Goal: Information Seeking & Learning: Learn about a topic

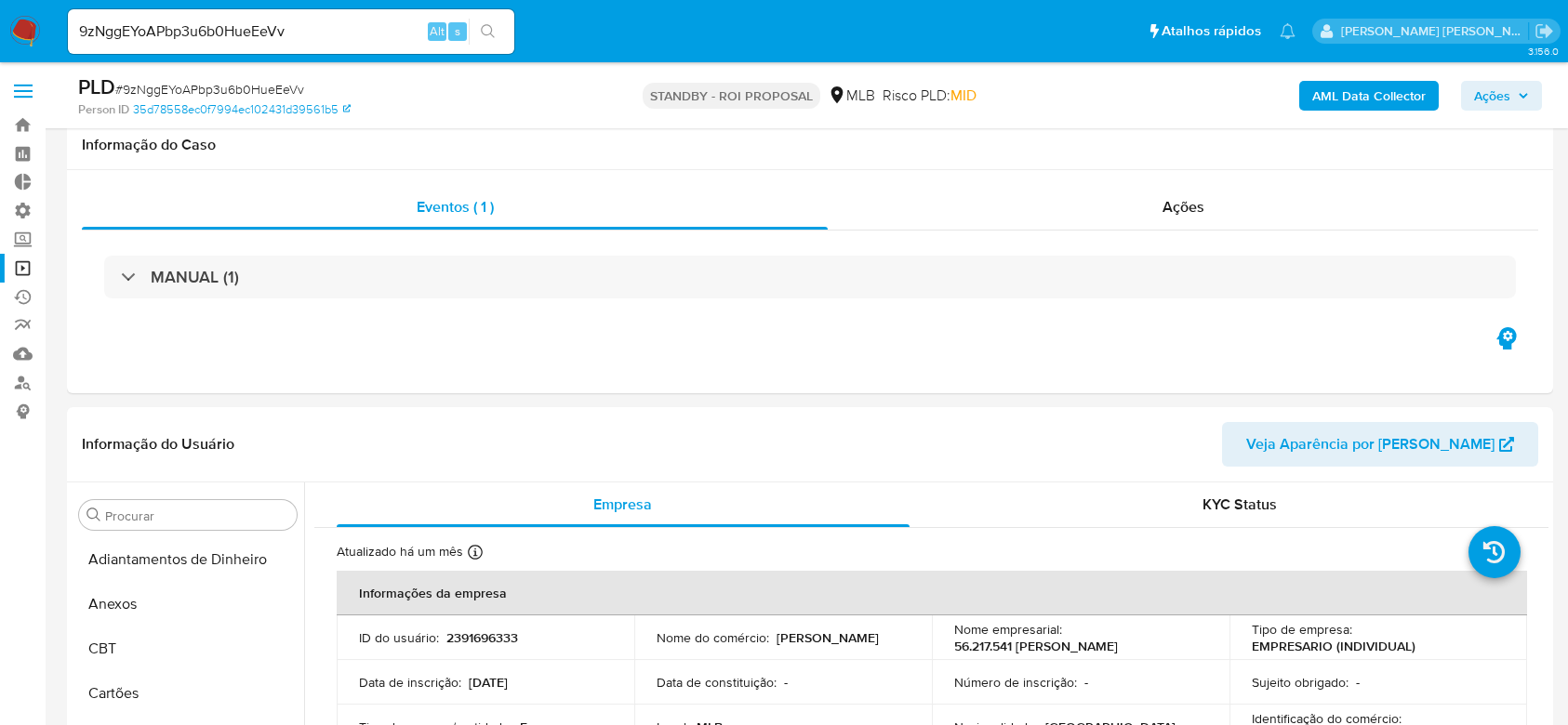
select select "10"
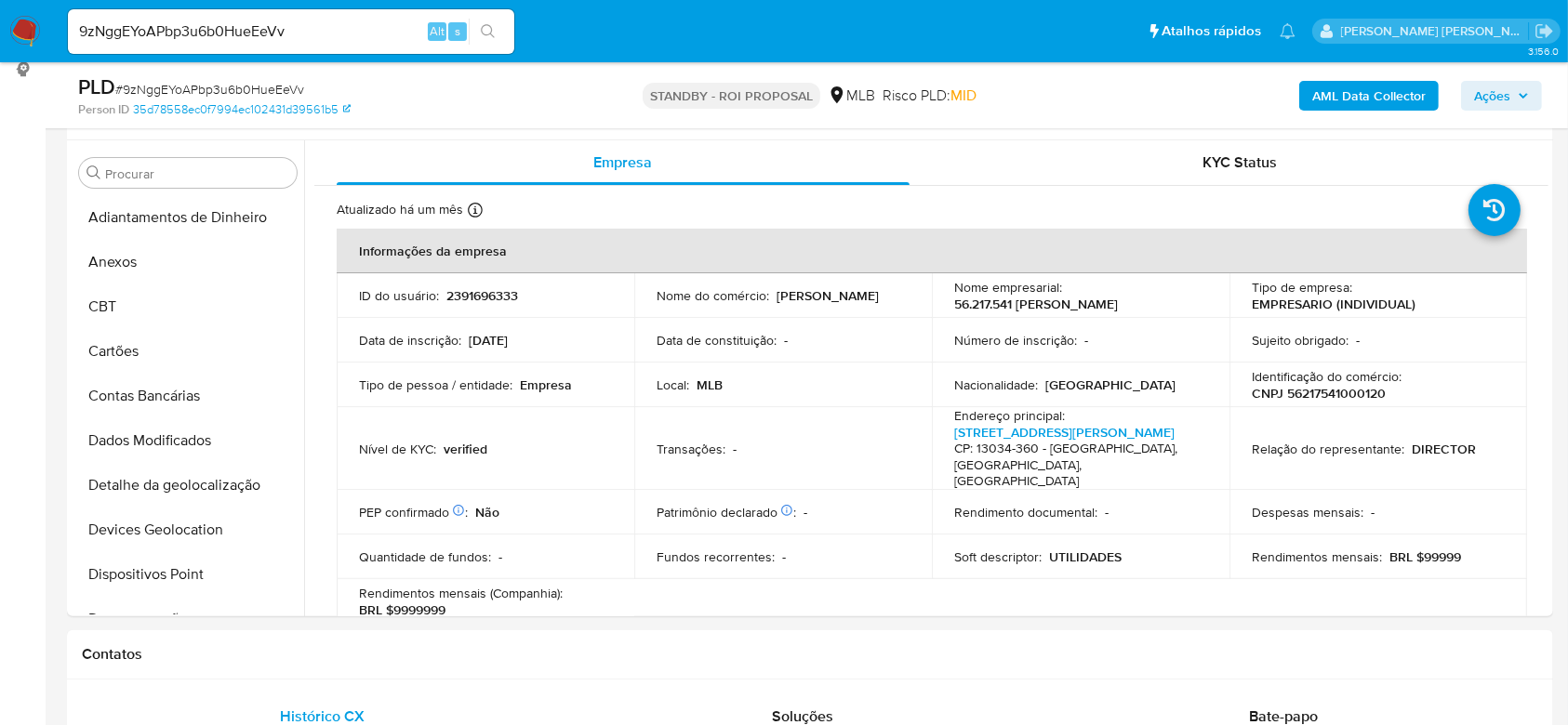
scroll to position [495, 0]
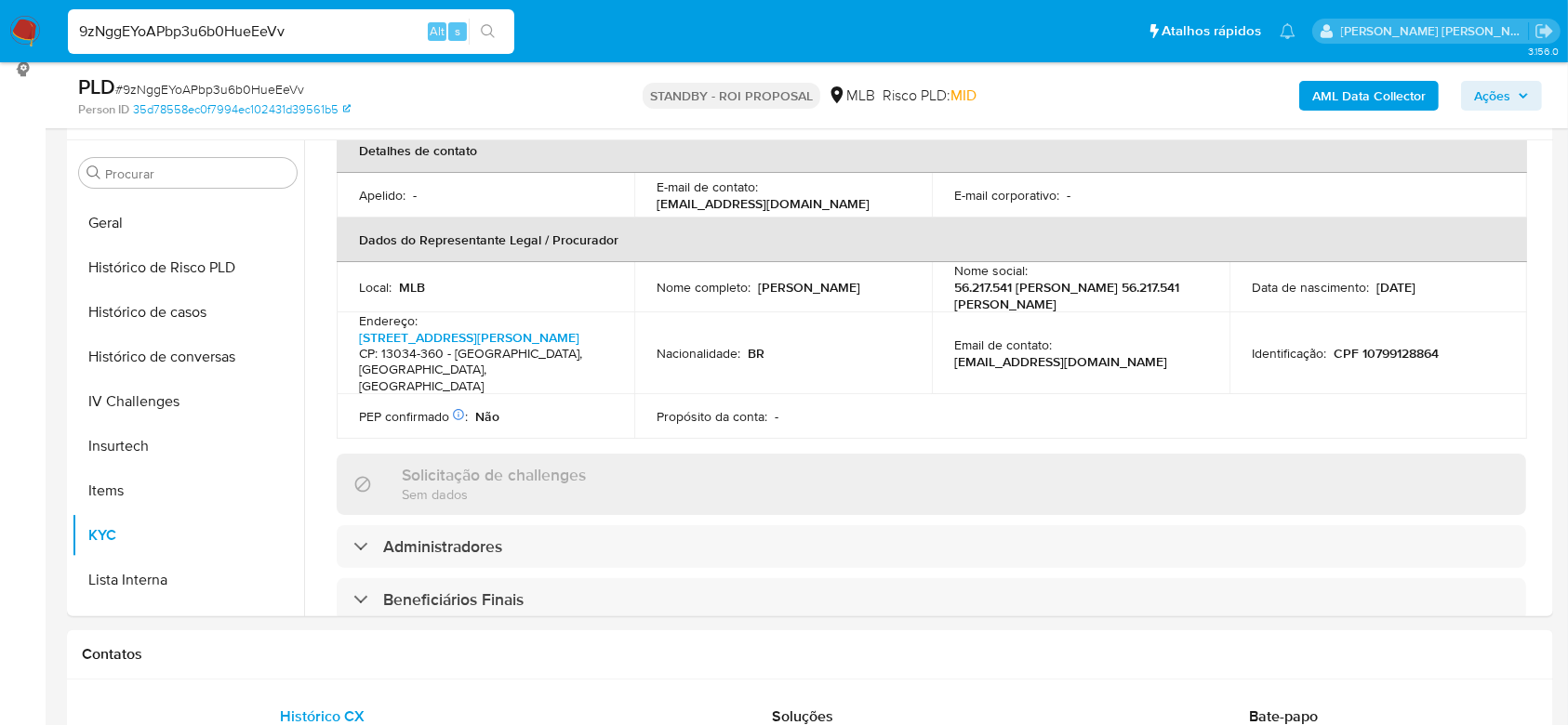
click at [162, 29] on input "9zNggEYoAPbp3u6b0HueEeVv" at bounding box center [291, 31] width 446 height 24
paste input "283760609"
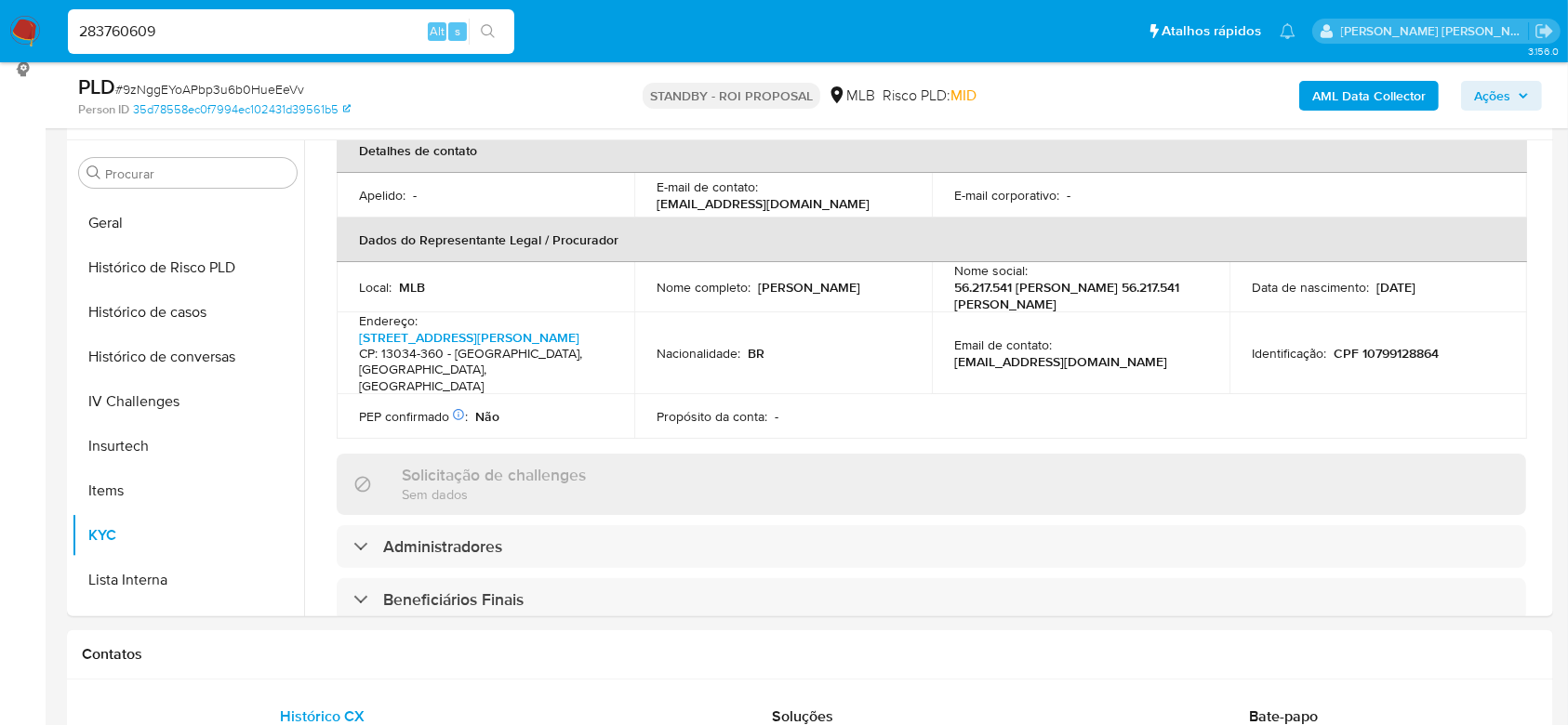
type input "283760609"
click at [504, 31] on button "search-icon" at bounding box center [488, 31] width 38 height 26
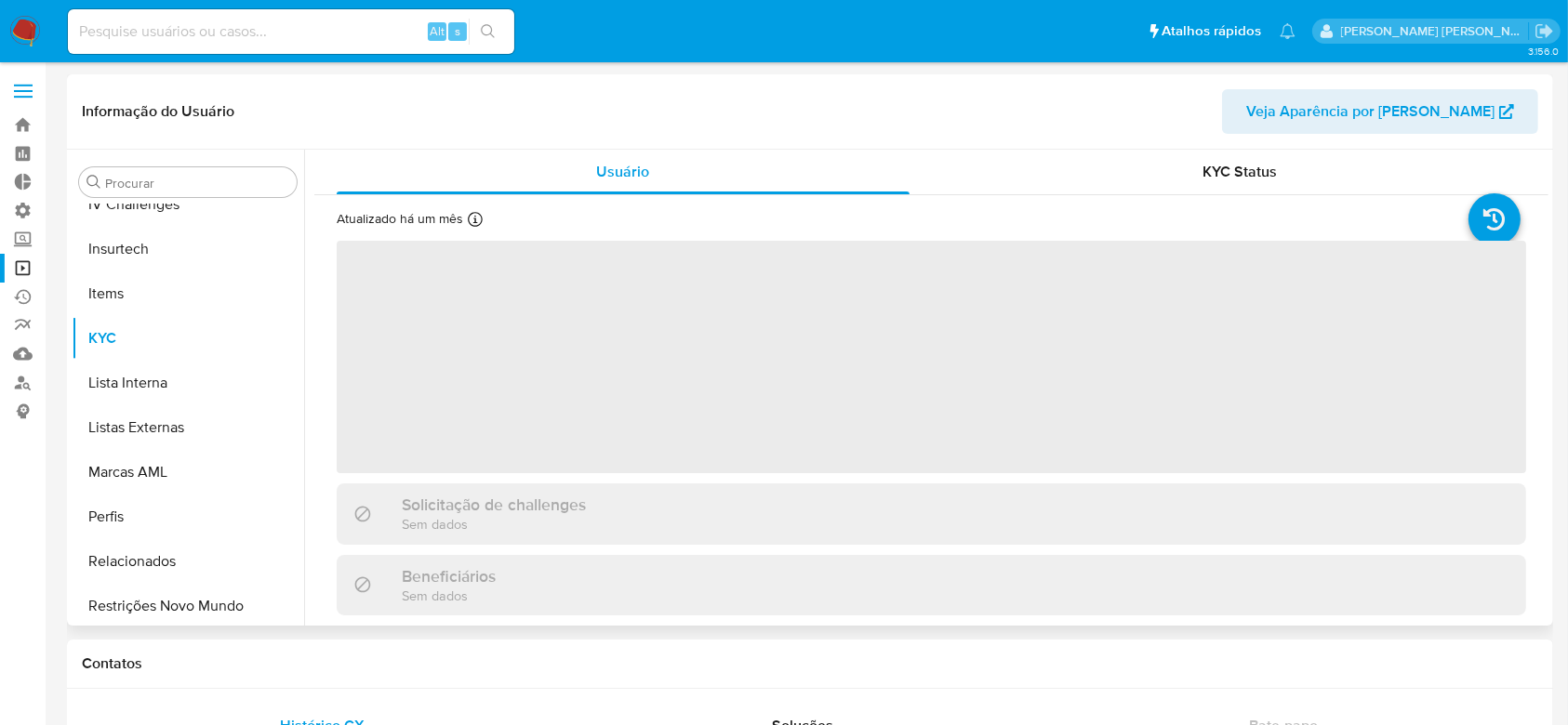
scroll to position [830, 0]
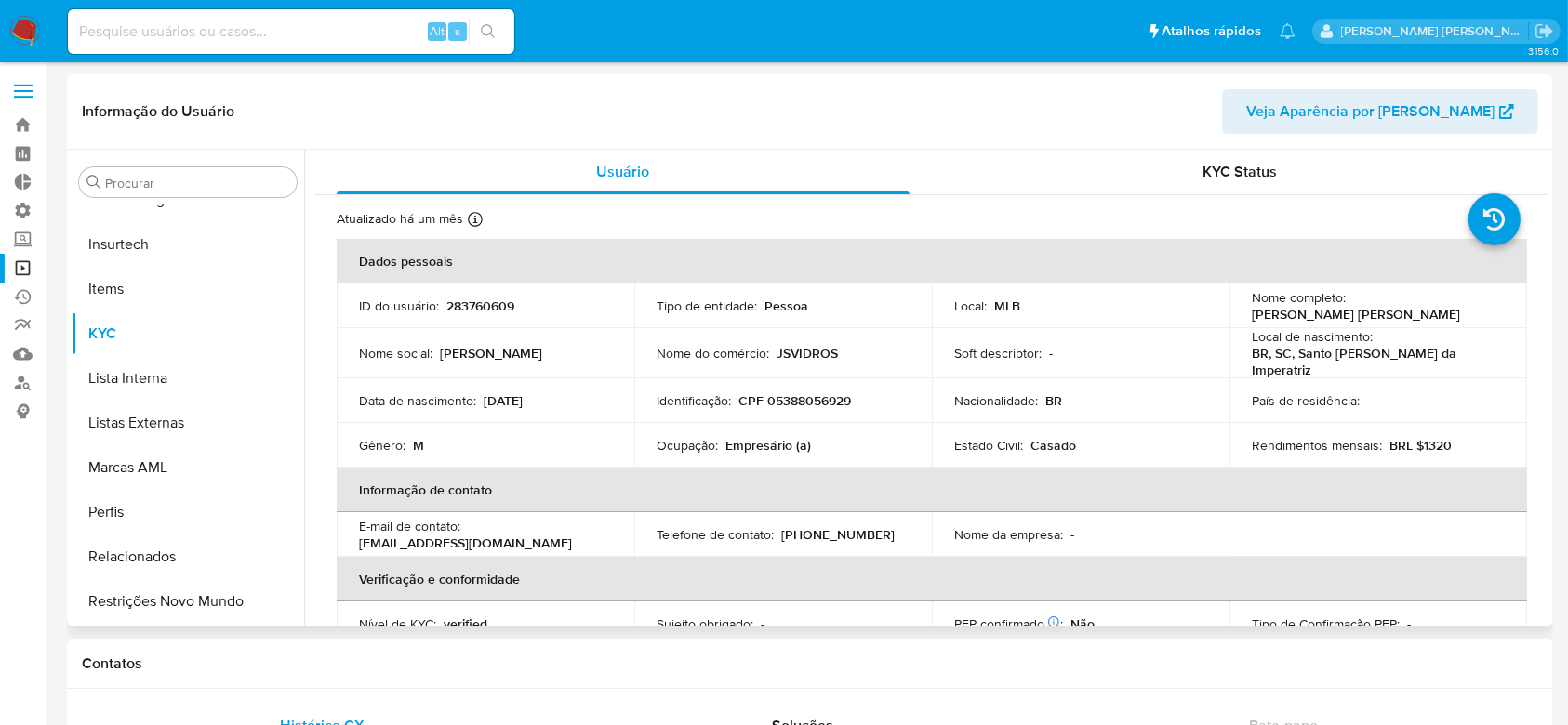
select select "10"
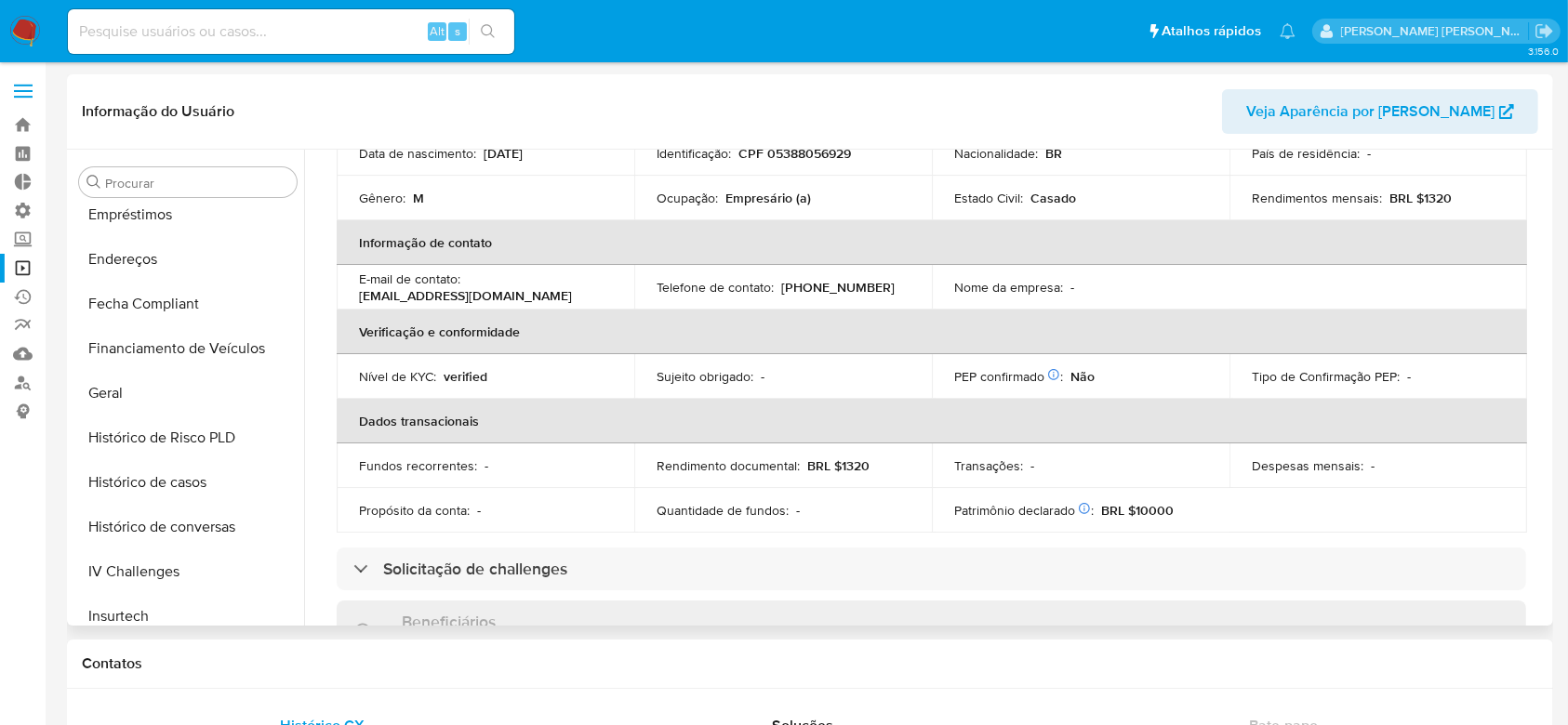
scroll to position [582, 0]
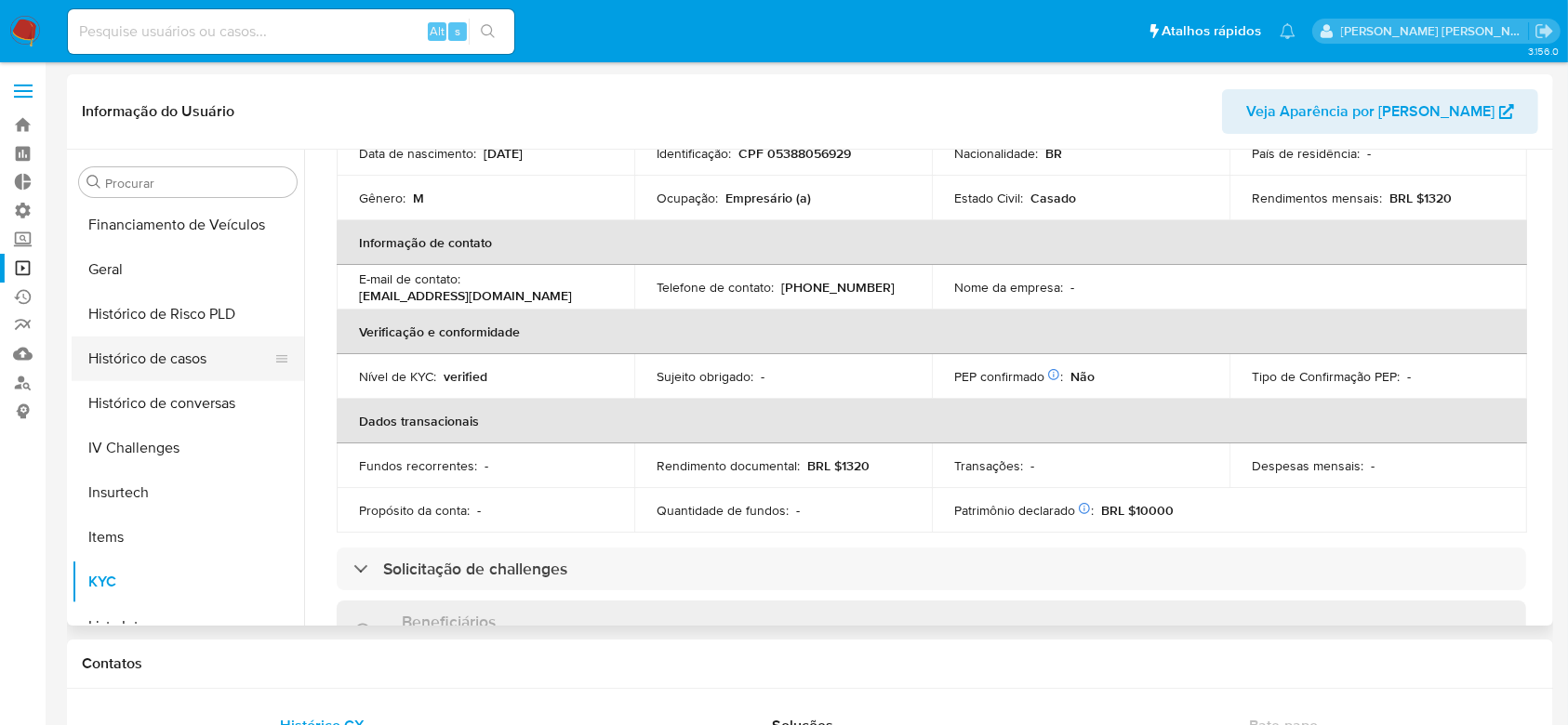
click at [174, 346] on button "Histórico de casos" at bounding box center [180, 359] width 217 height 44
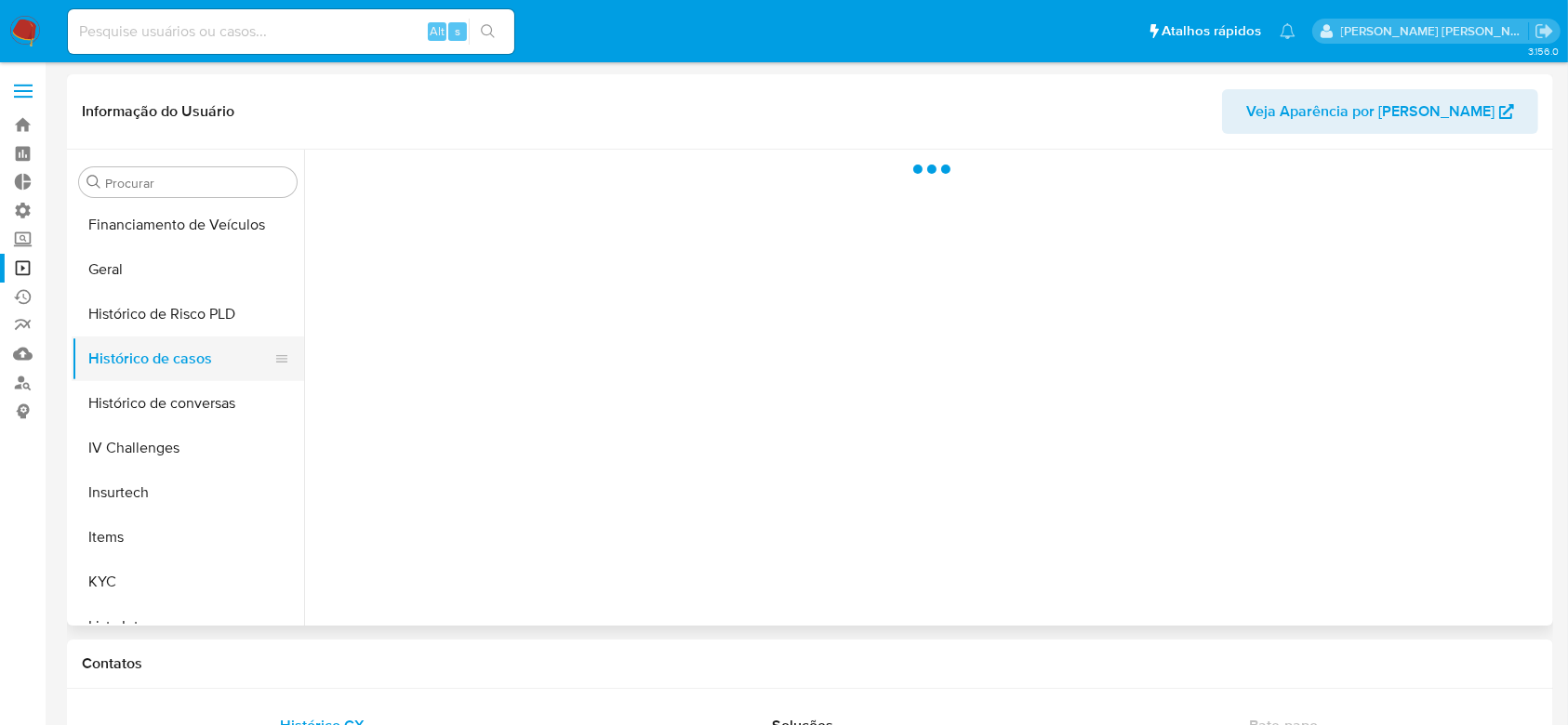
scroll to position [0, 0]
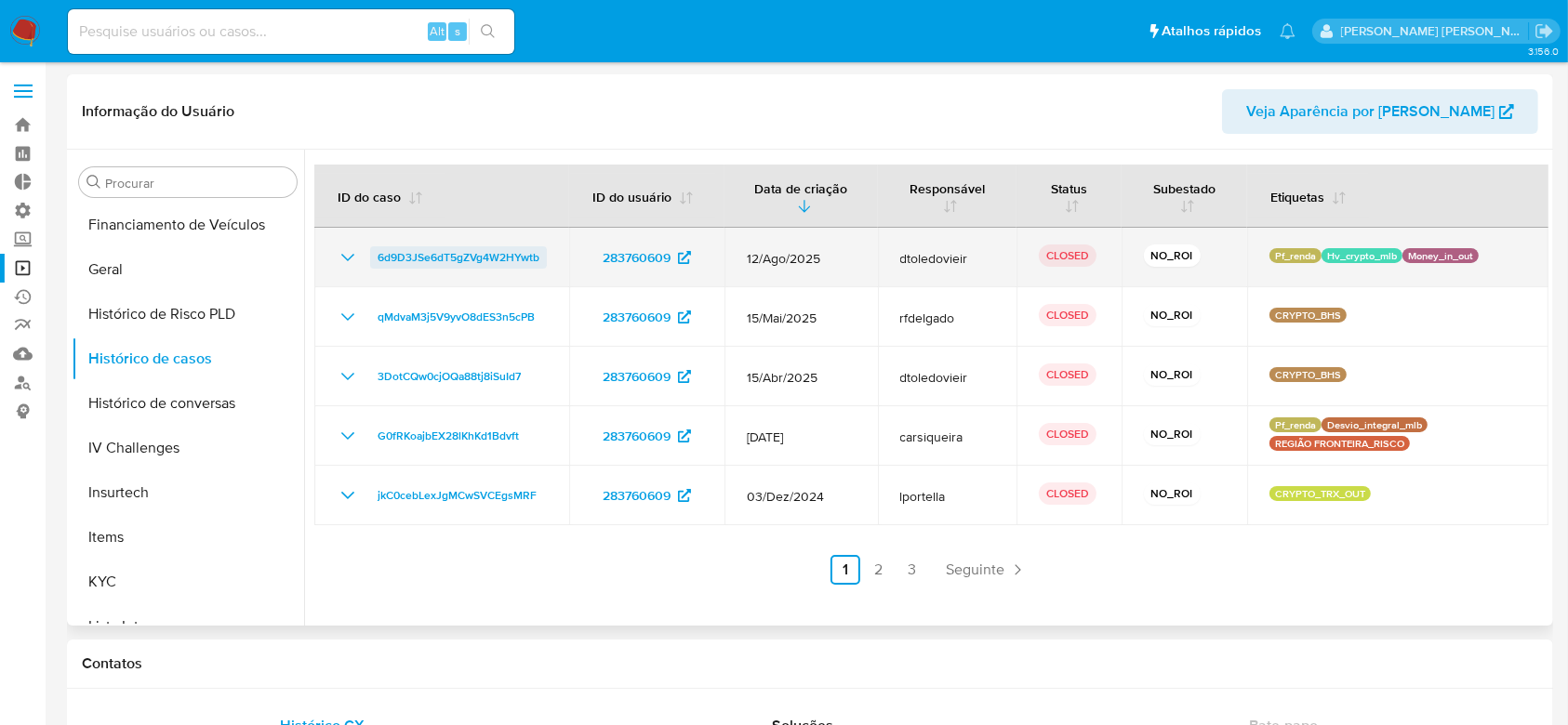
click at [468, 258] on span "6d9D3JSe6dT5gZVg4W2HYwtb" at bounding box center [459, 257] width 162 height 22
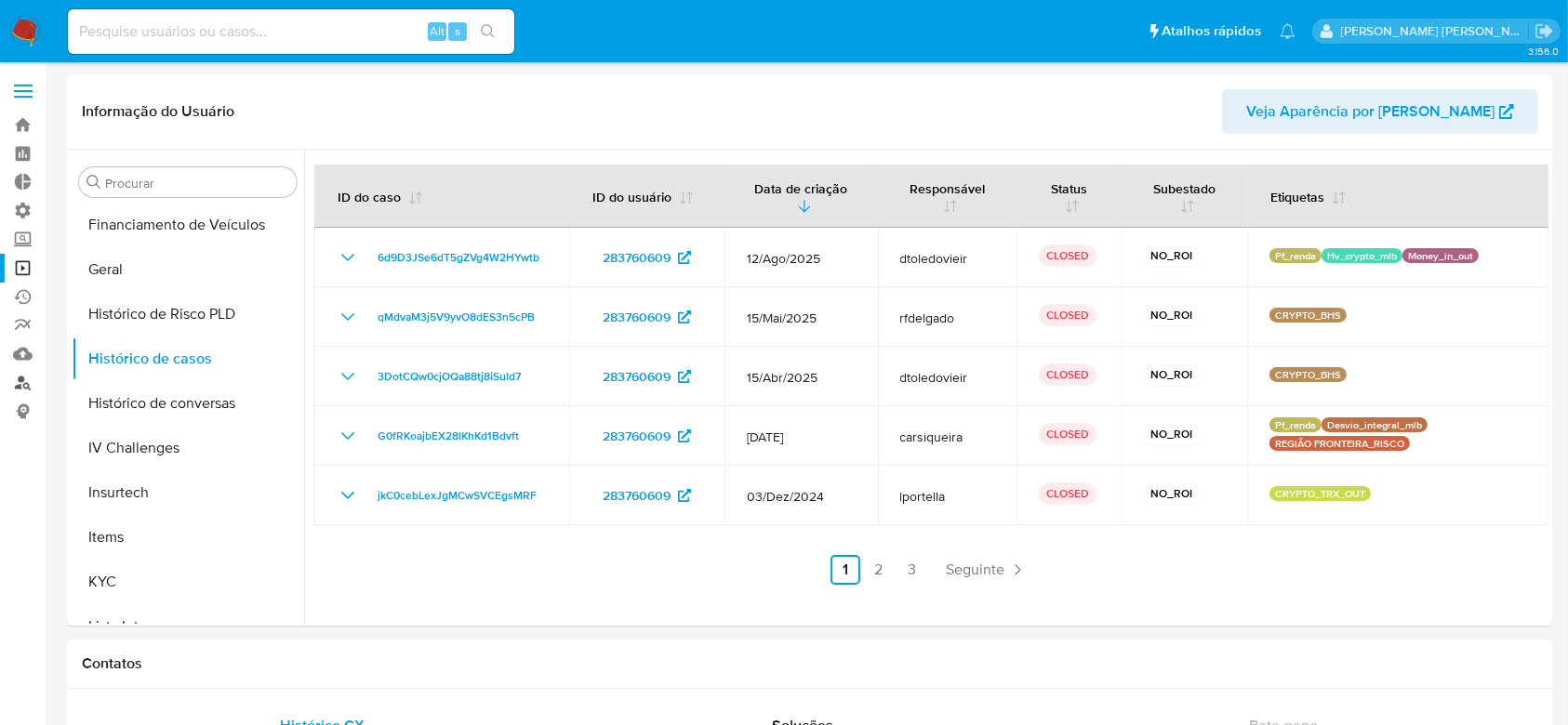
click at [21, 382] on link "Localizador de pessoas" at bounding box center [111, 383] width 221 height 29
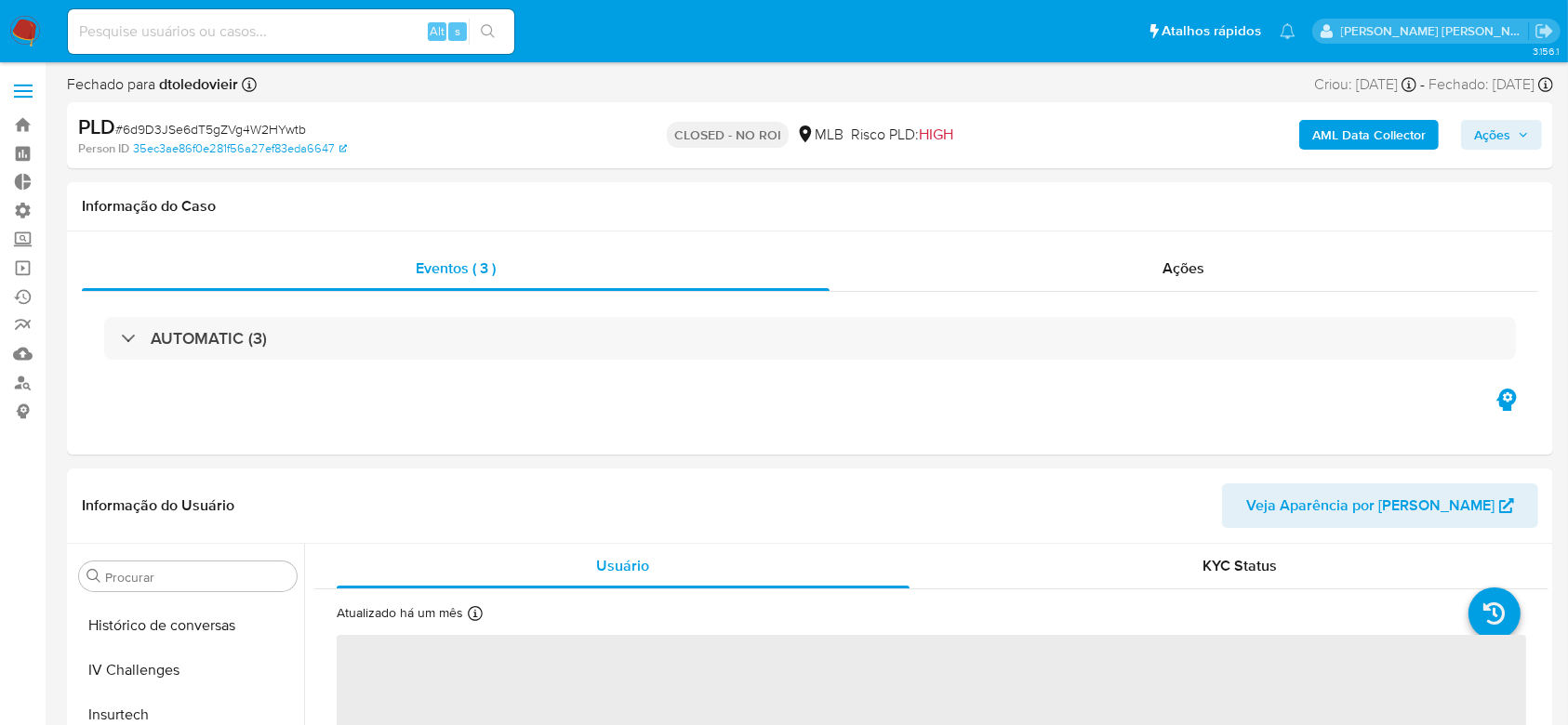
scroll to position [830, 0]
select select "10"
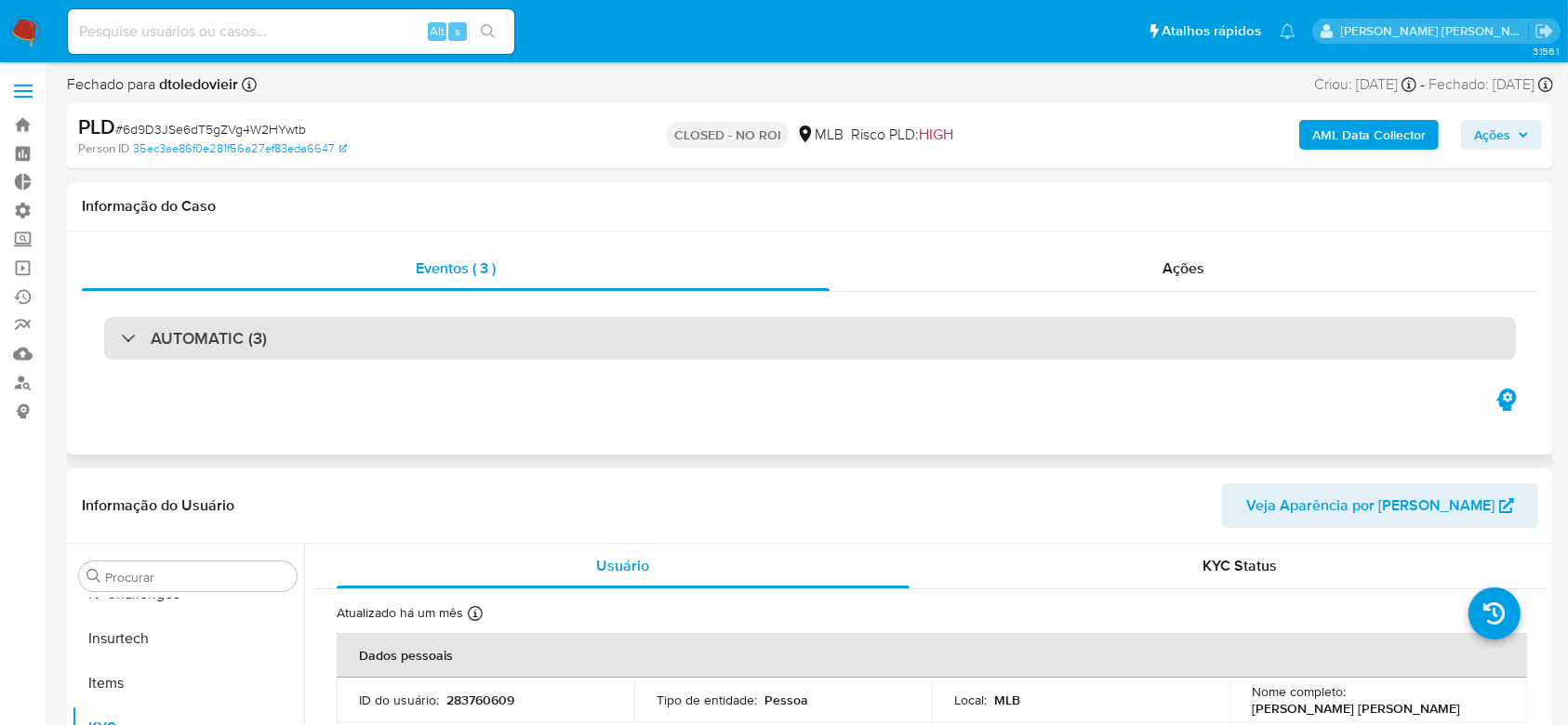
click at [132, 345] on div "AUTOMATIC (3)" at bounding box center [194, 338] width 146 height 20
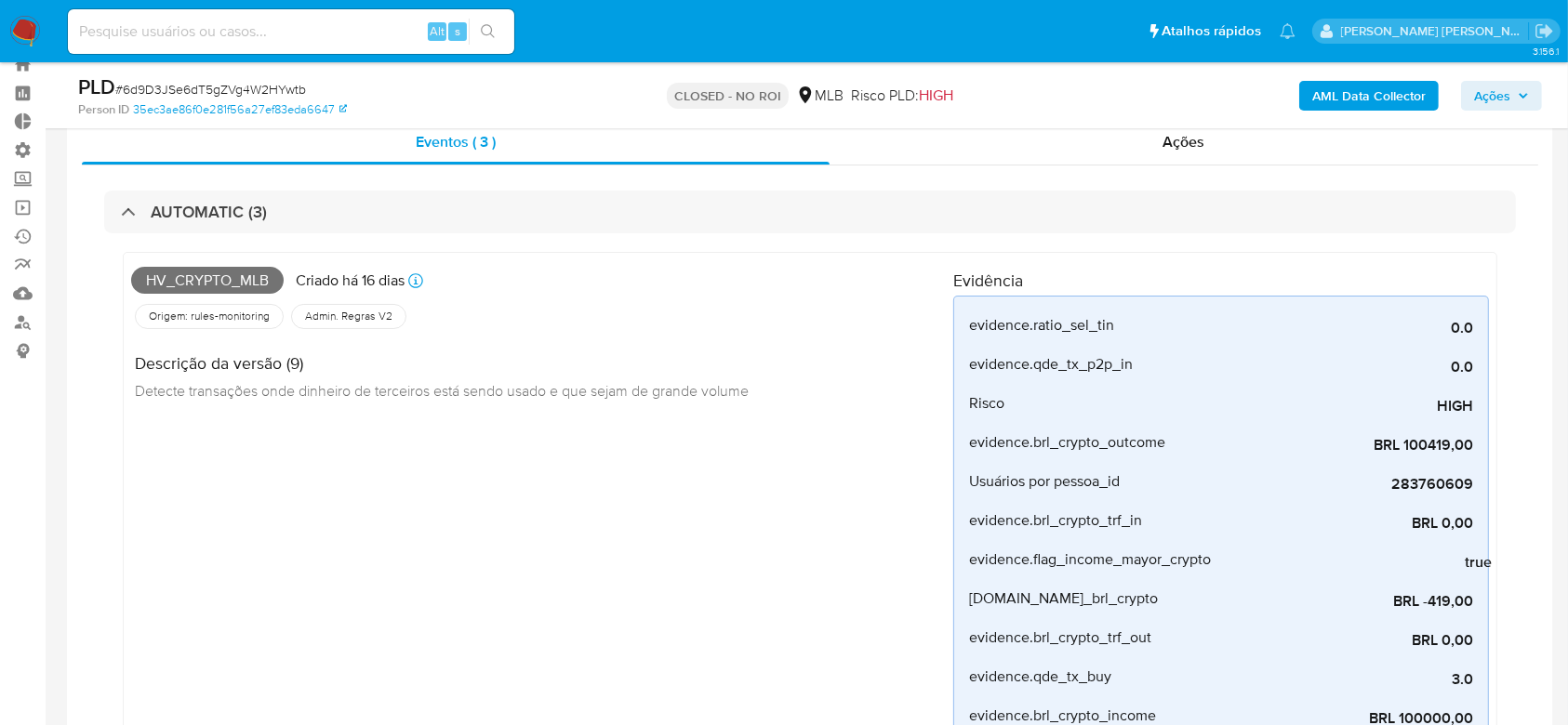
scroll to position [0, 0]
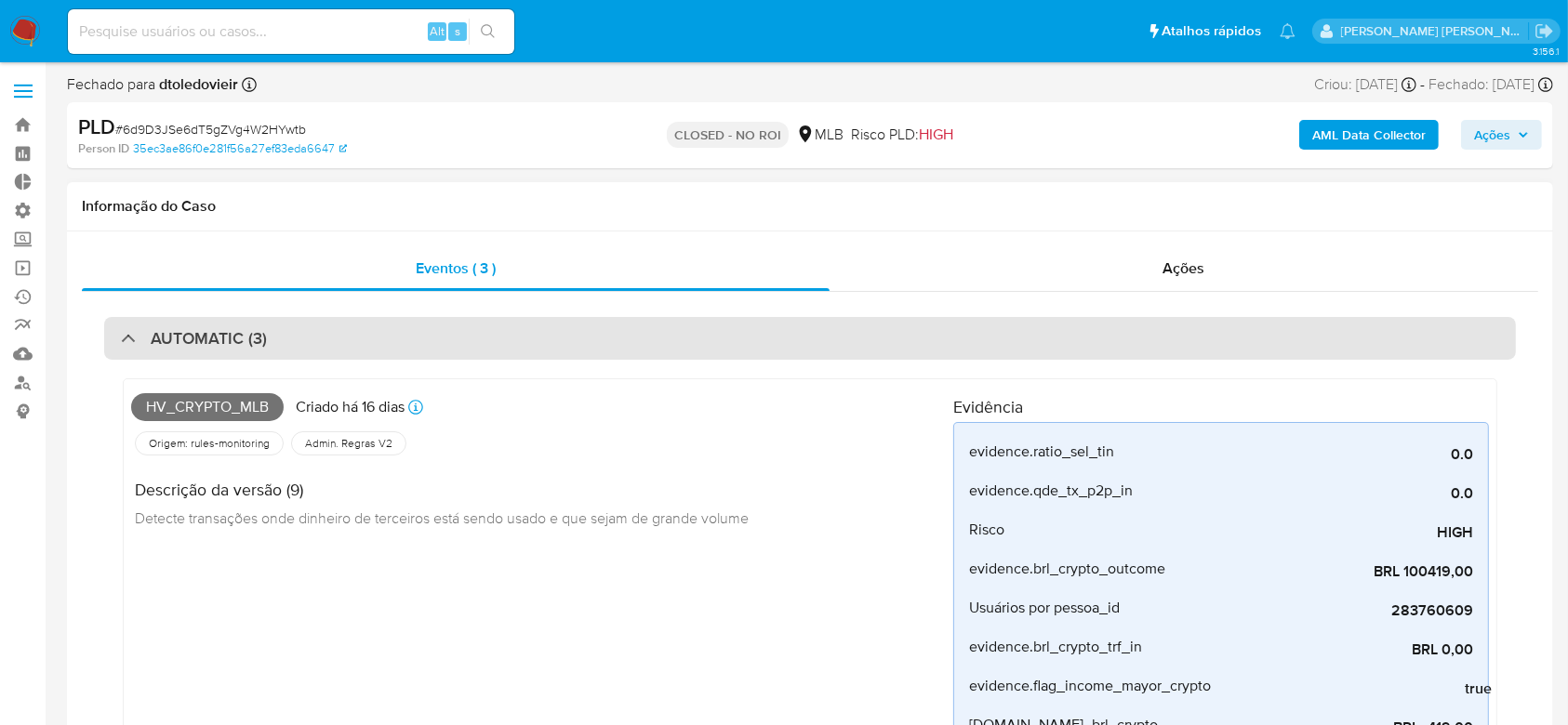
click at [133, 338] on div "AUTOMATIC (3)" at bounding box center [194, 338] width 146 height 20
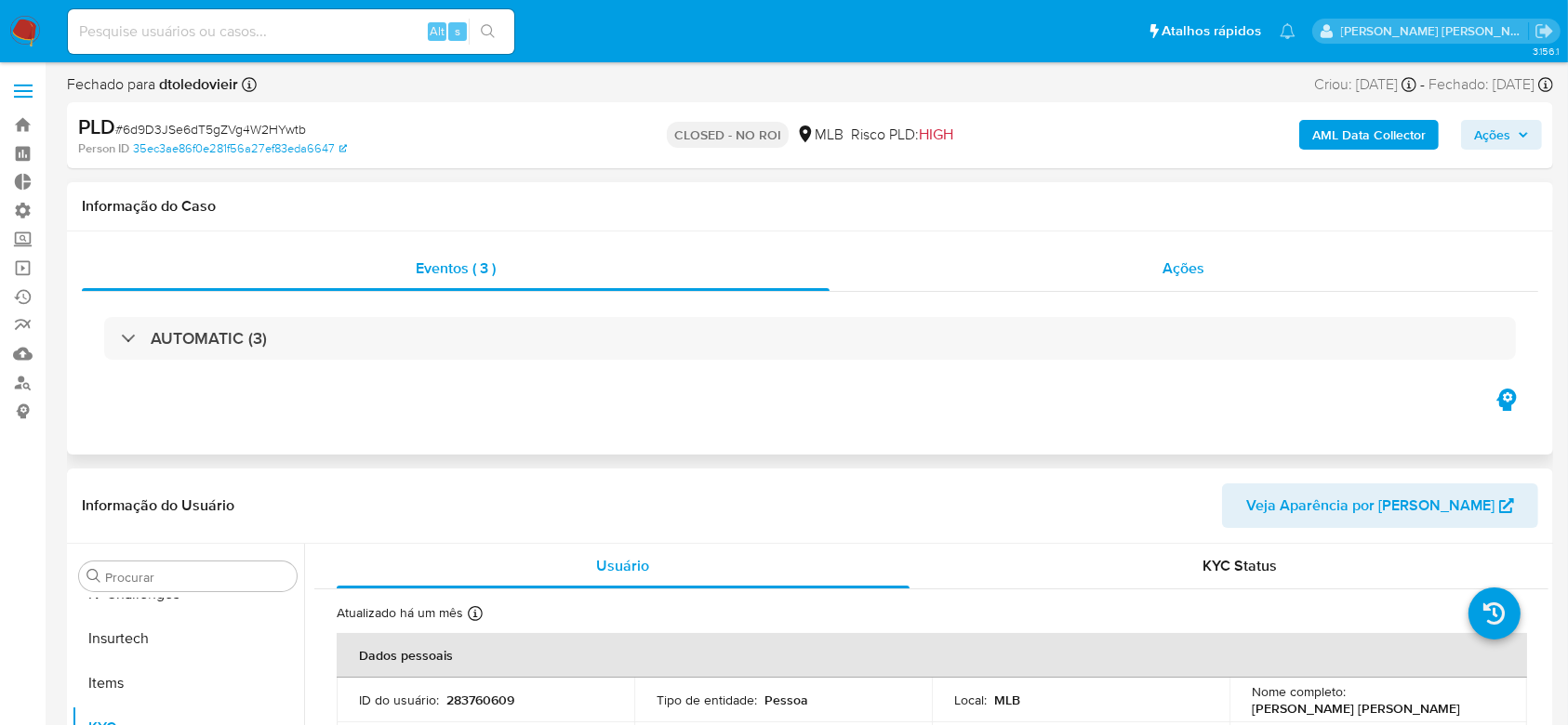
click at [1170, 261] on span "Ações" at bounding box center [1184, 268] width 42 height 21
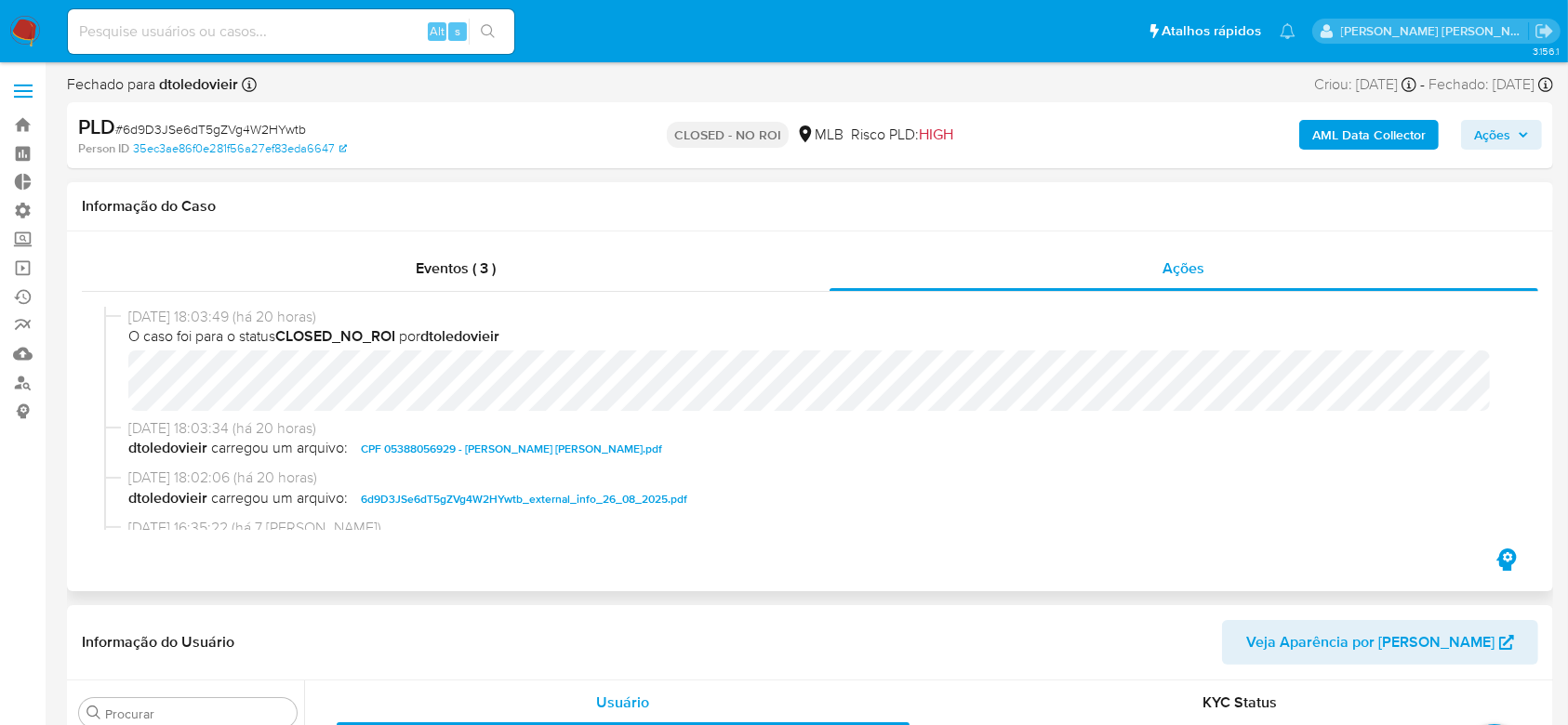
click at [501, 500] on span "6d9D3JSe6dT5gZVg4W2HYwtb_external_info_26_08_2025.pdf" at bounding box center [523, 499] width 326 height 22
click at [577, 450] on span "CPF 05388056929 - JACKSON CESAR FRAGA.pdf" at bounding box center [511, 448] width 301 height 22
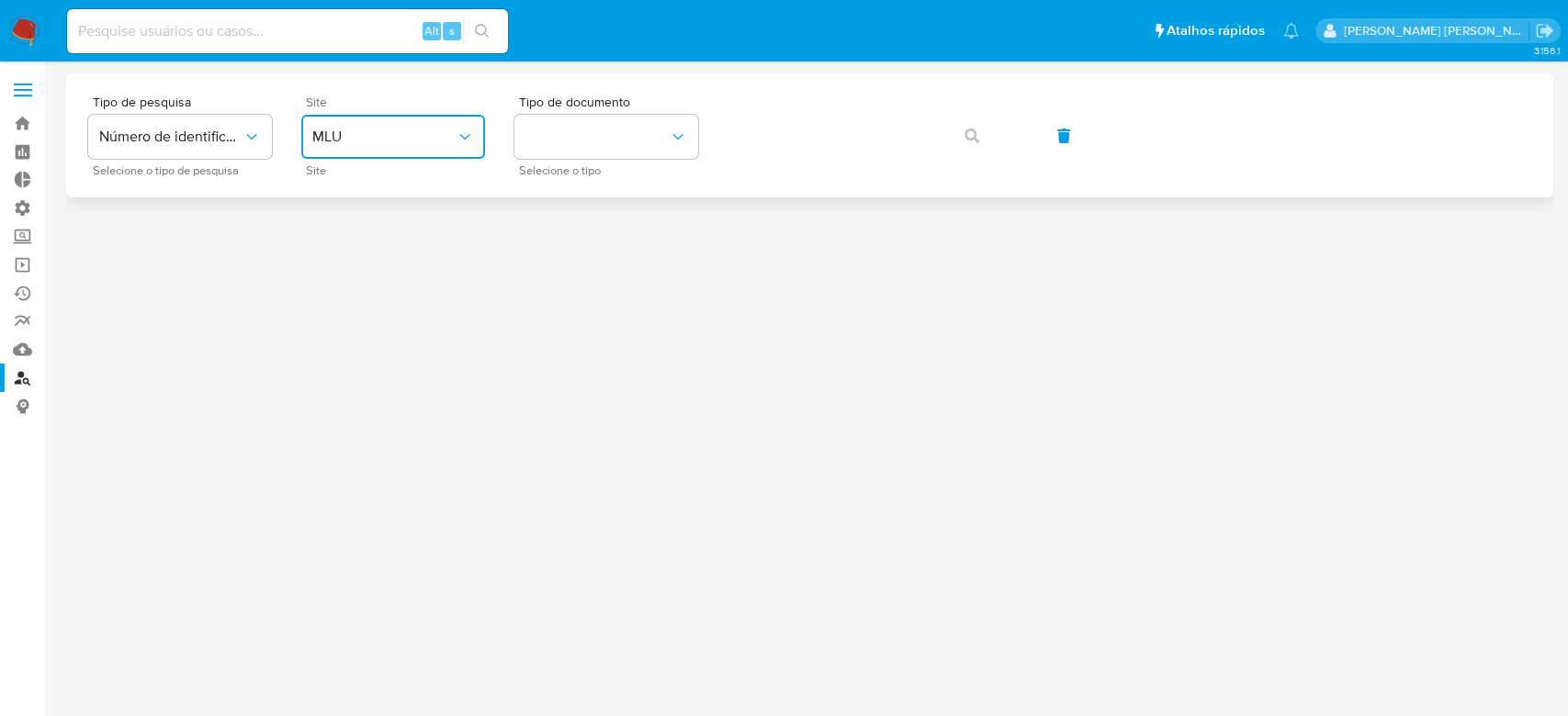
click at [456, 132] on icon "site_id" at bounding box center [464, 136] width 18 height 18
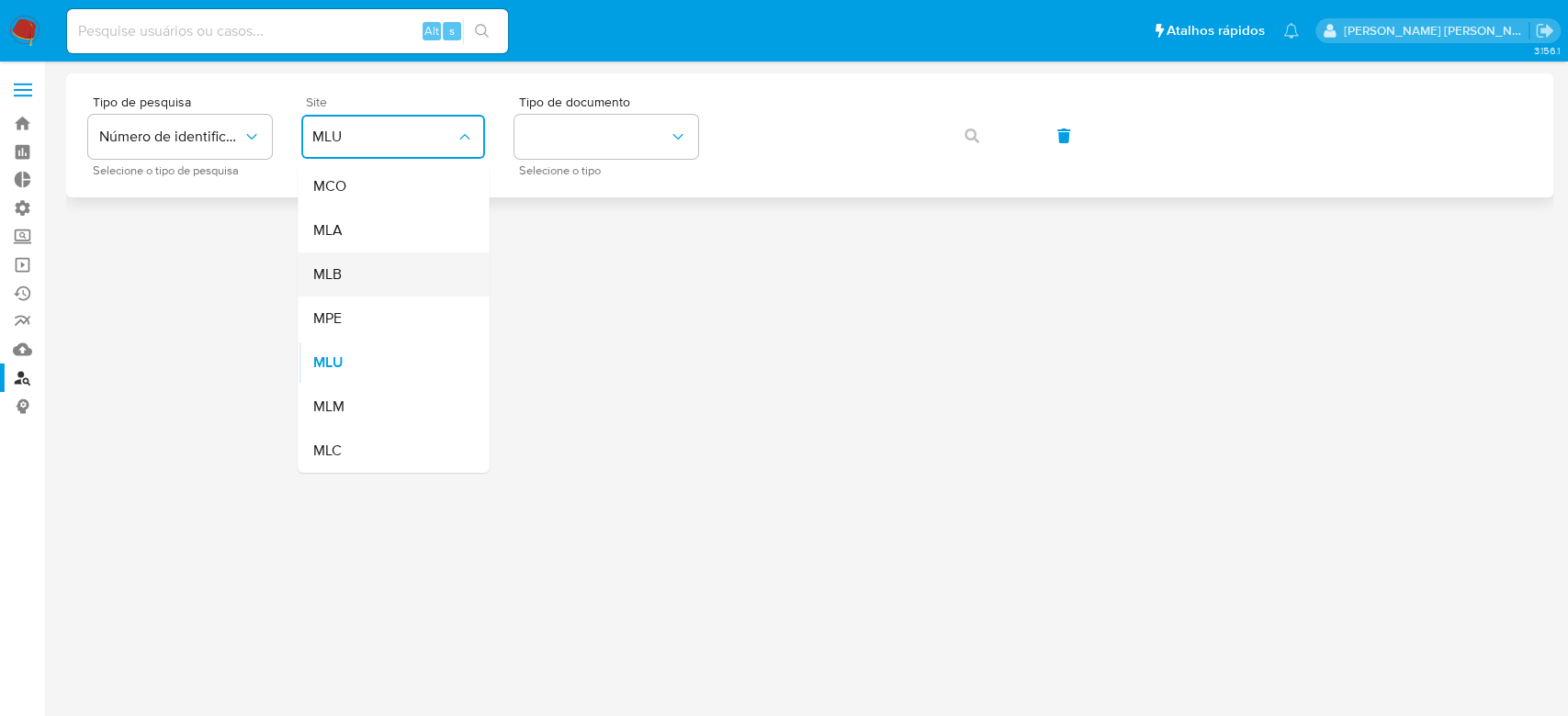
click at [409, 260] on div "MLB" at bounding box center [387, 274] width 151 height 44
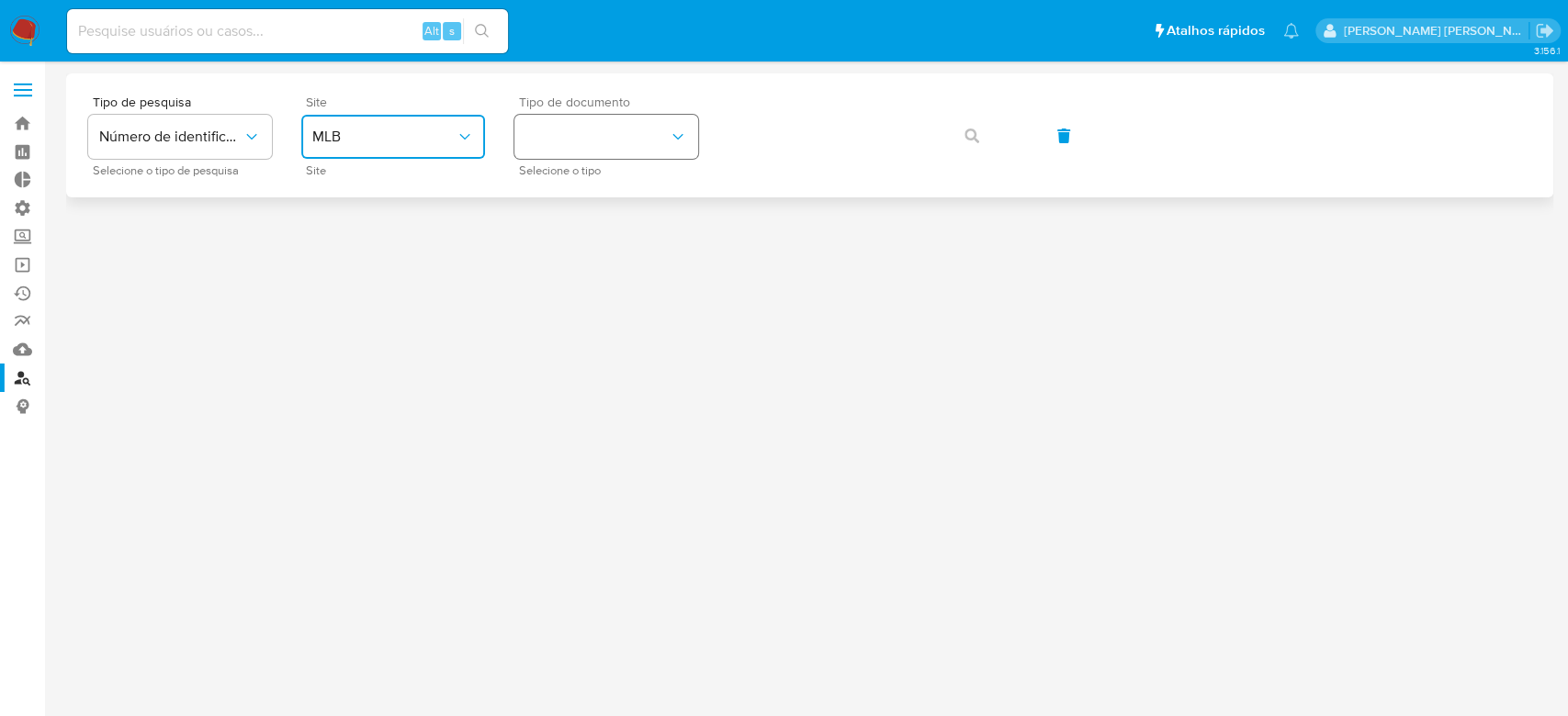
click at [643, 147] on button "identificationType" at bounding box center [605, 137] width 183 height 44
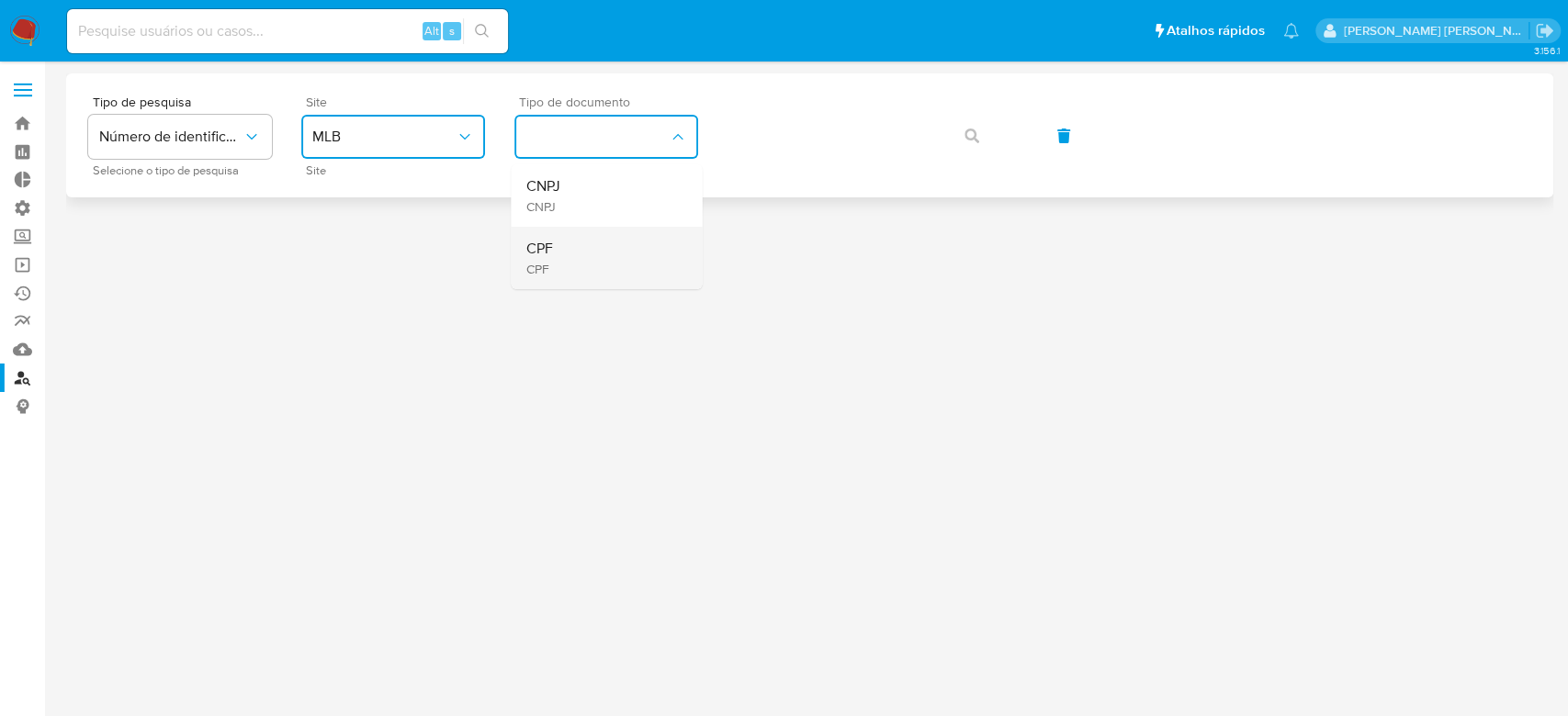
click at [610, 255] on div "CPF CPF" at bounding box center [600, 258] width 151 height 63
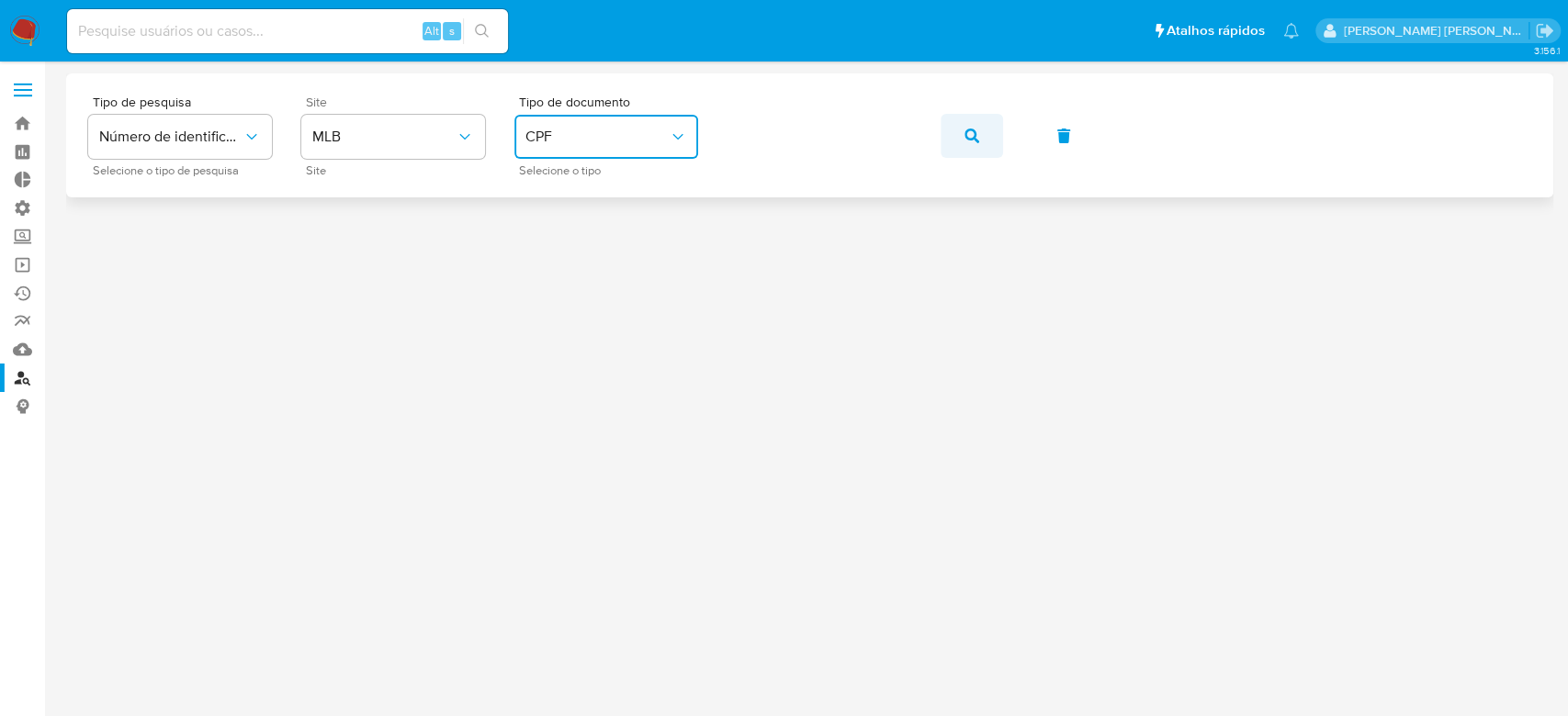
click at [962, 135] on button "button" at bounding box center [972, 136] width 63 height 44
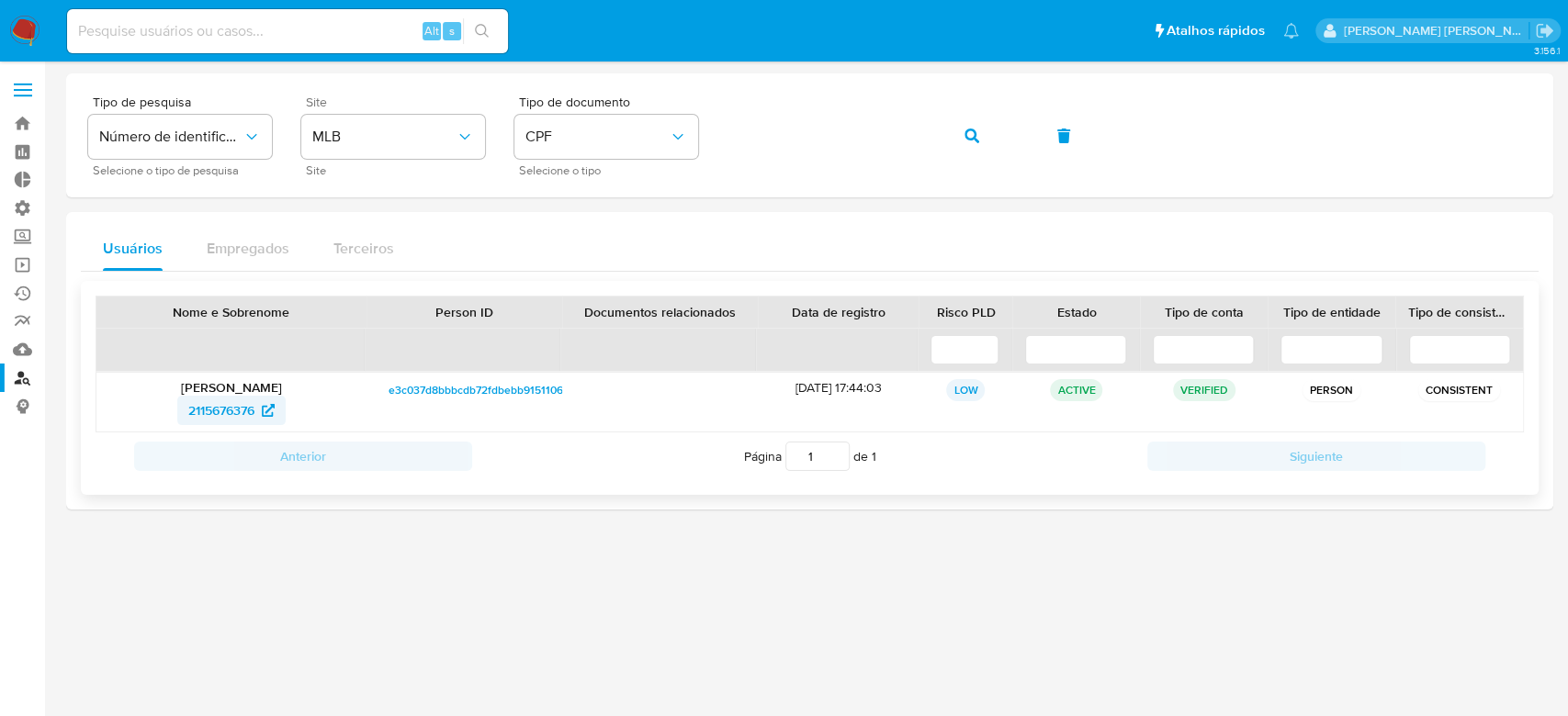
click at [213, 406] on span "2115676376" at bounding box center [221, 410] width 66 height 29
click at [153, 35] on input at bounding box center [288, 30] width 441 height 24
paste input "1453570716"
type input "1453570716"
click at [489, 33] on button "search-icon" at bounding box center [482, 30] width 38 height 26
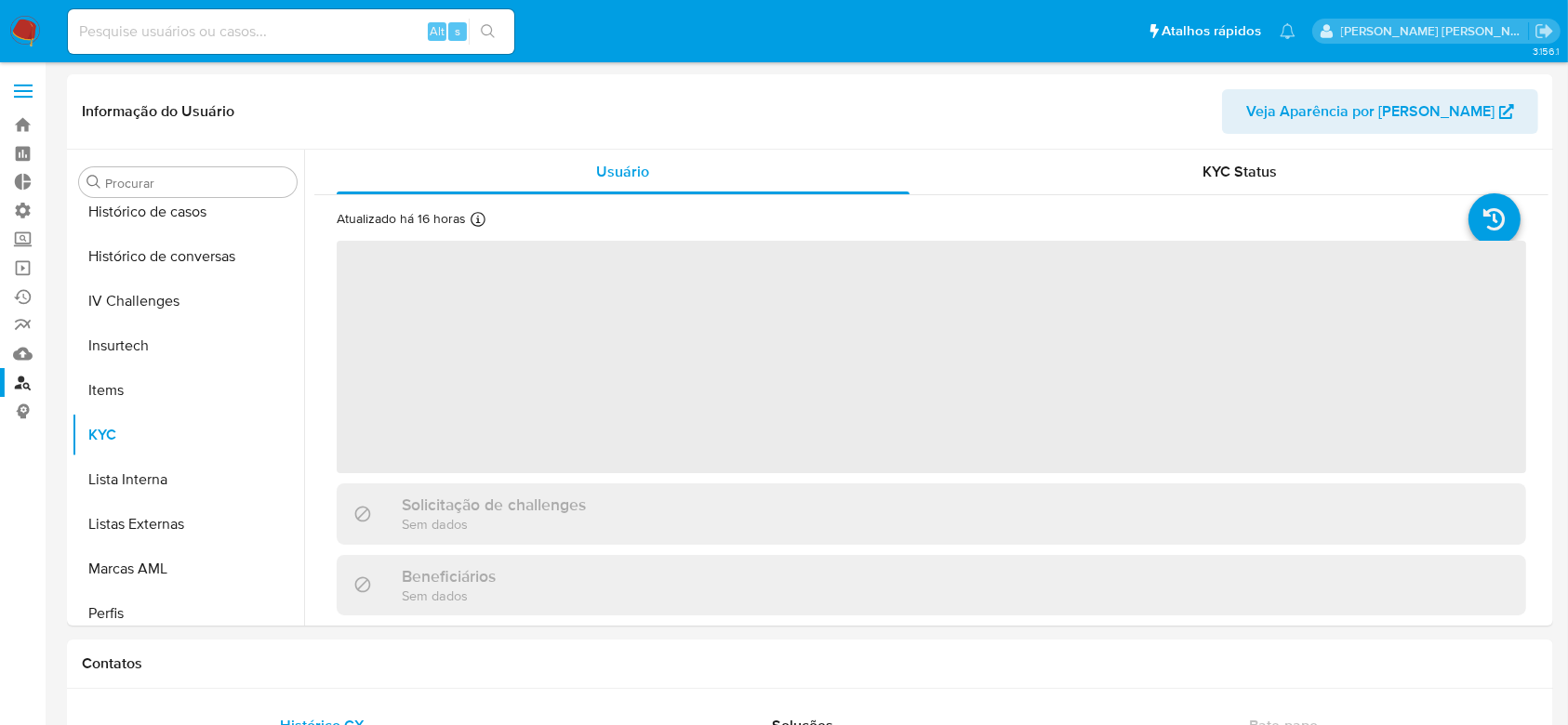
scroll to position [830, 0]
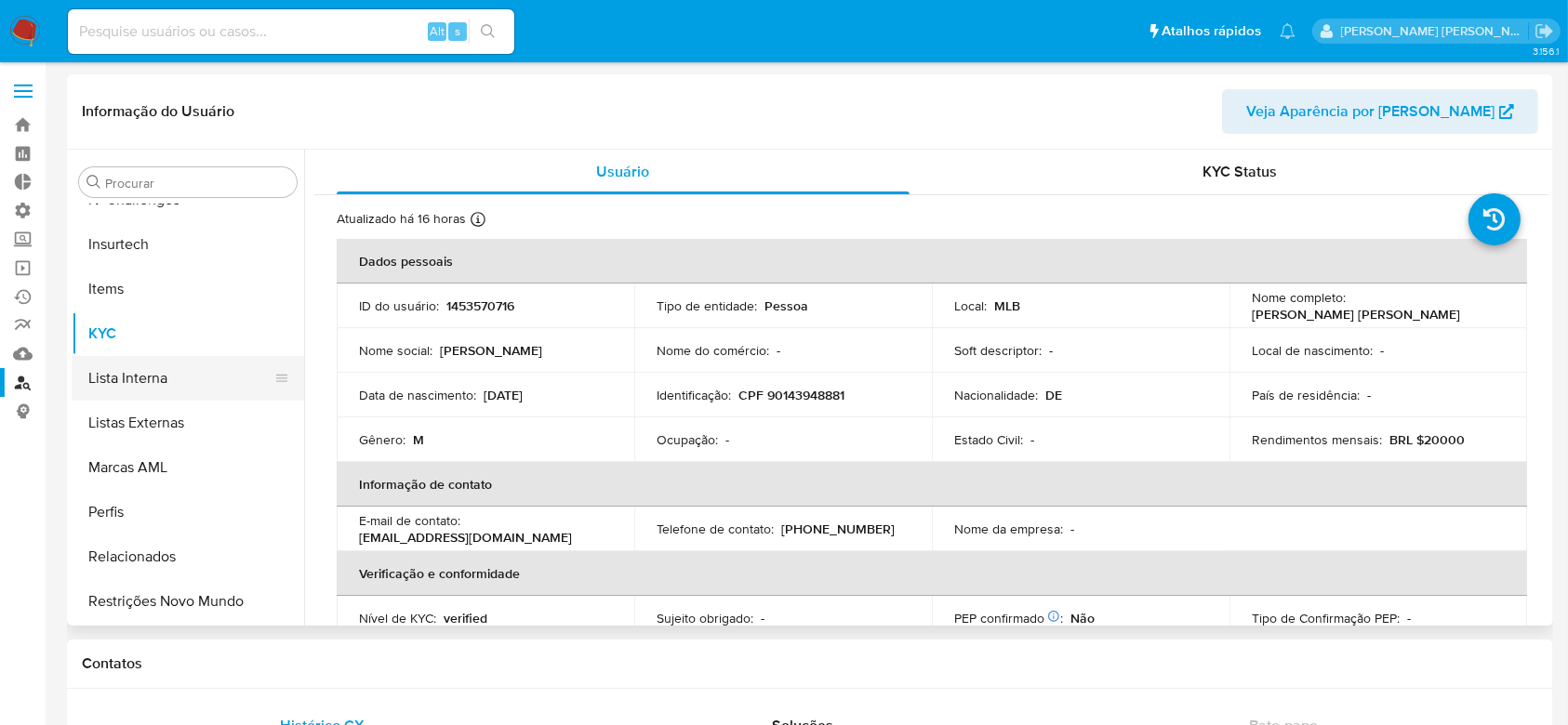
select select "10"
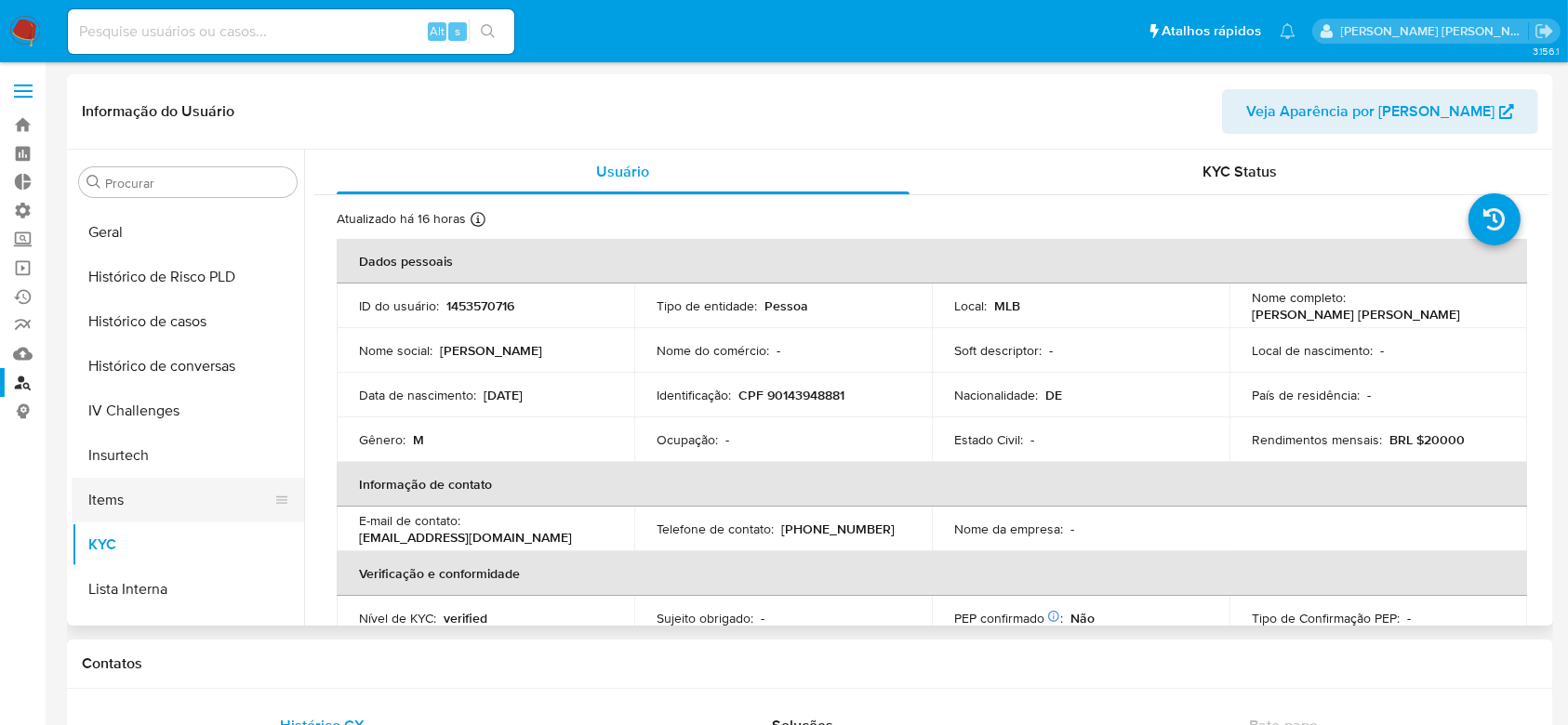
scroll to position [582, 0]
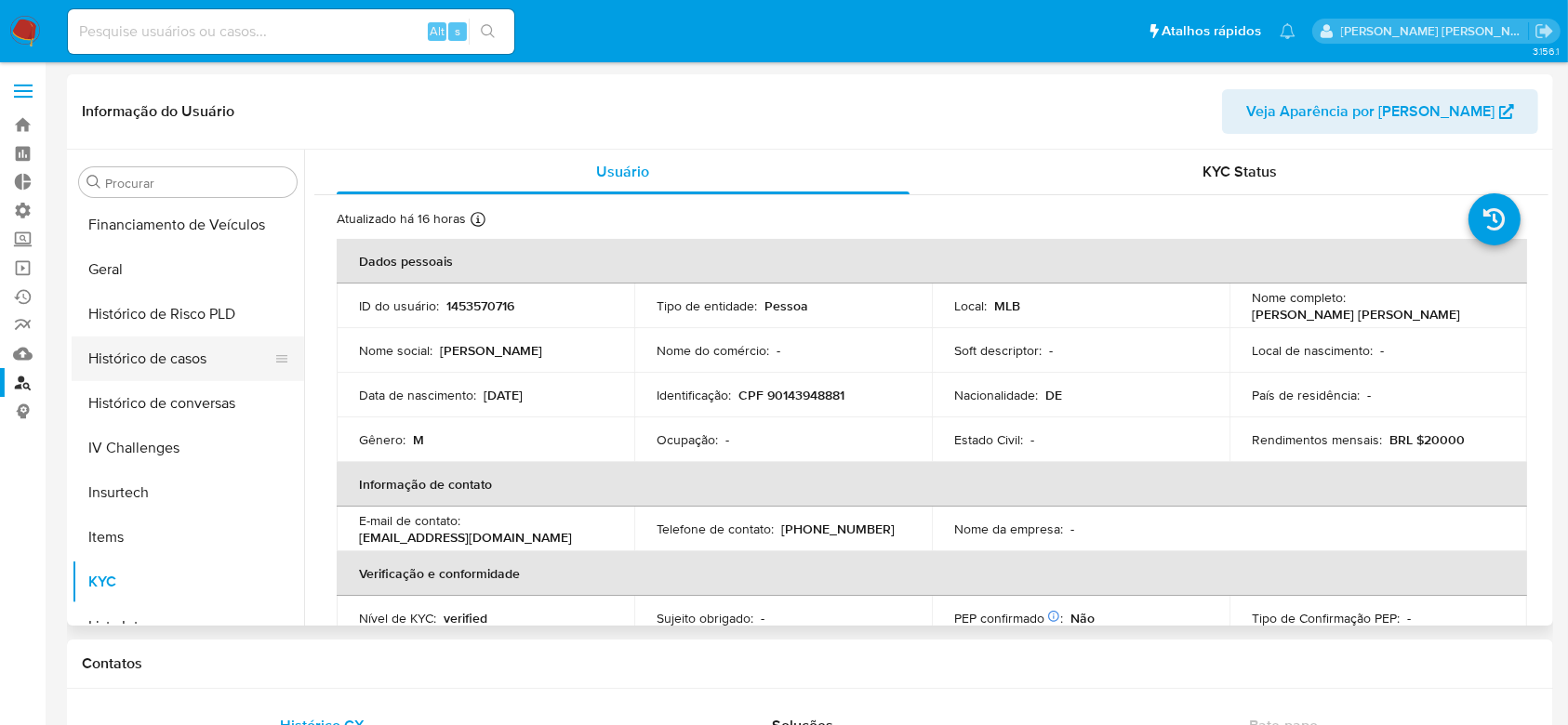
click at [177, 354] on button "Histórico de casos" at bounding box center [180, 359] width 217 height 44
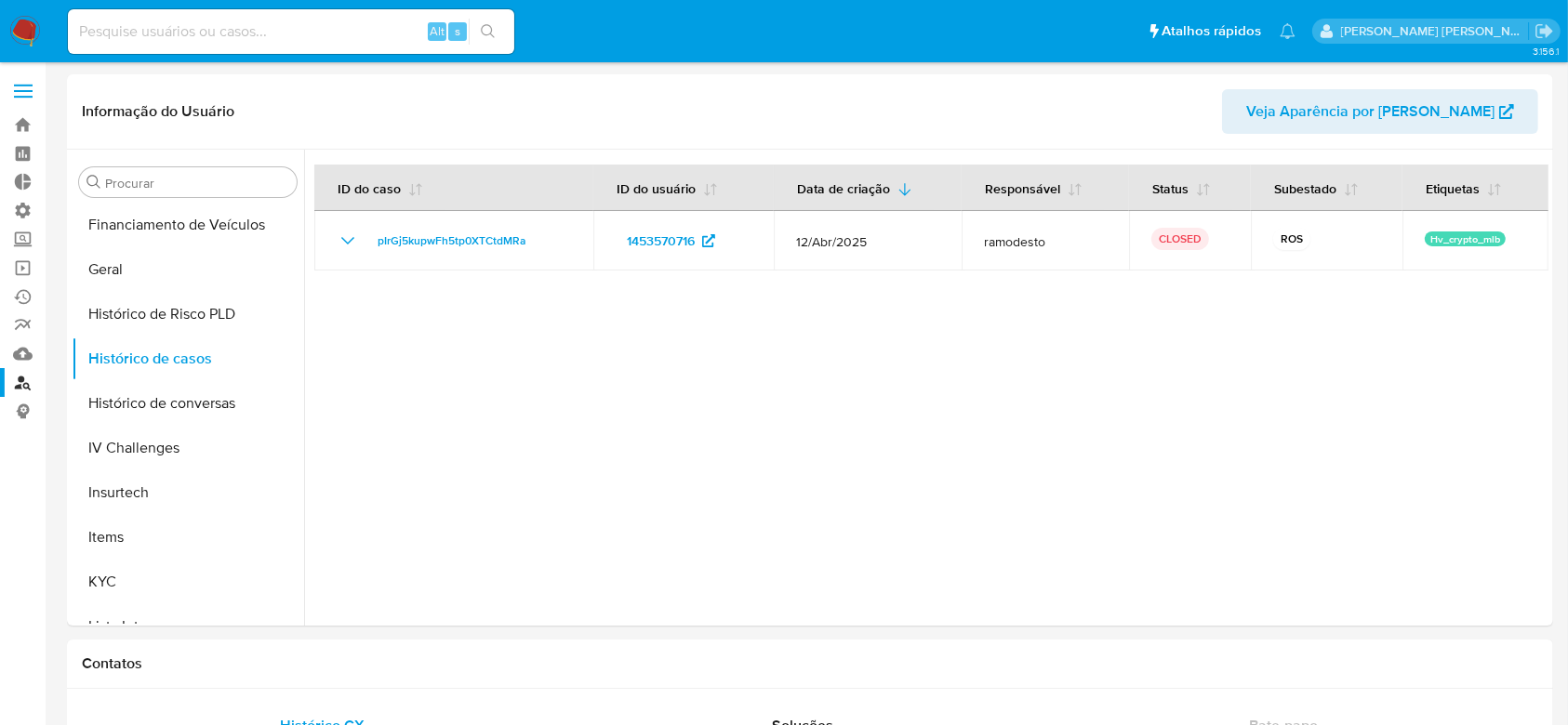
click at [154, 34] on input at bounding box center [291, 31] width 446 height 24
paste input "1625945451"
type input "1625945451"
click at [484, 26] on icon "search-icon" at bounding box center [488, 31] width 14 height 14
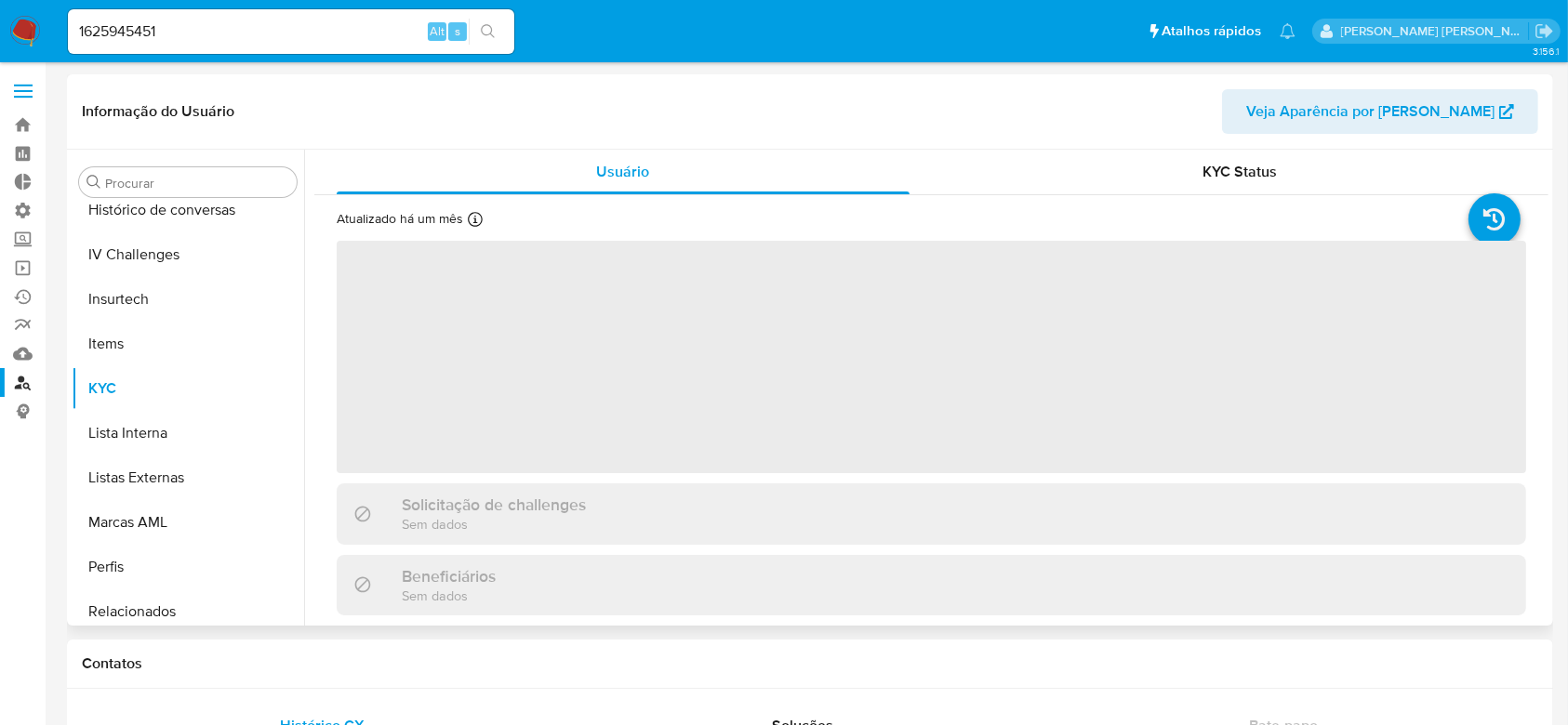
scroll to position [830, 0]
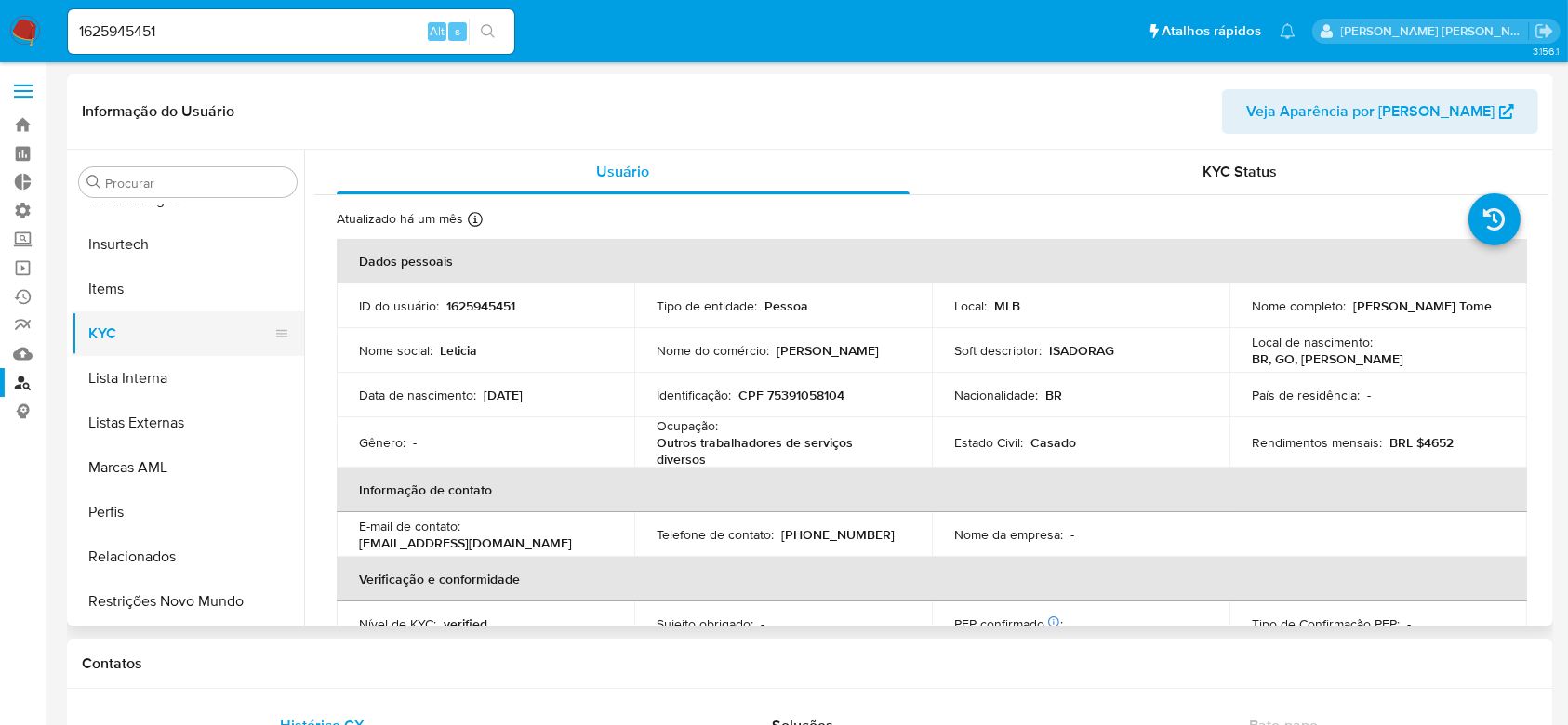
select select "10"
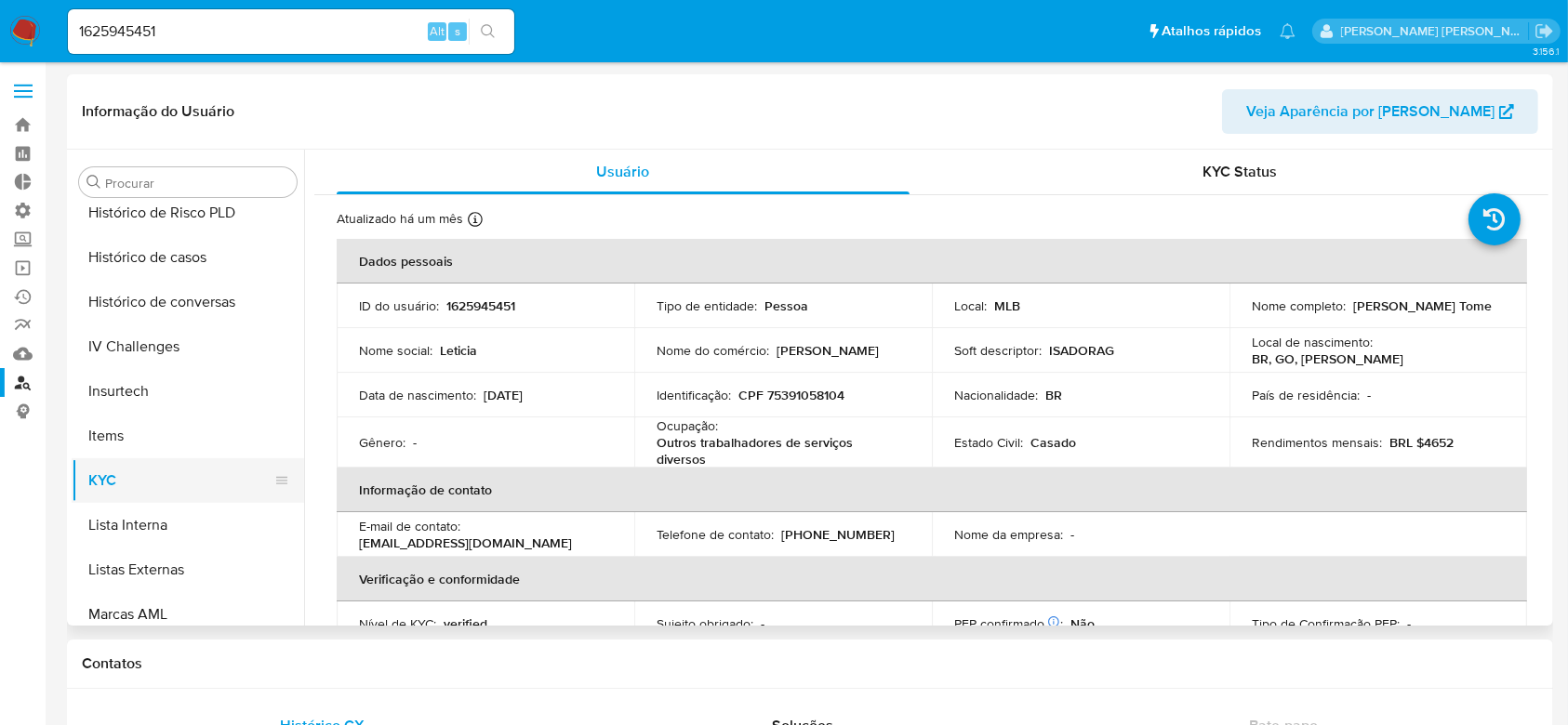
scroll to position [582, 0]
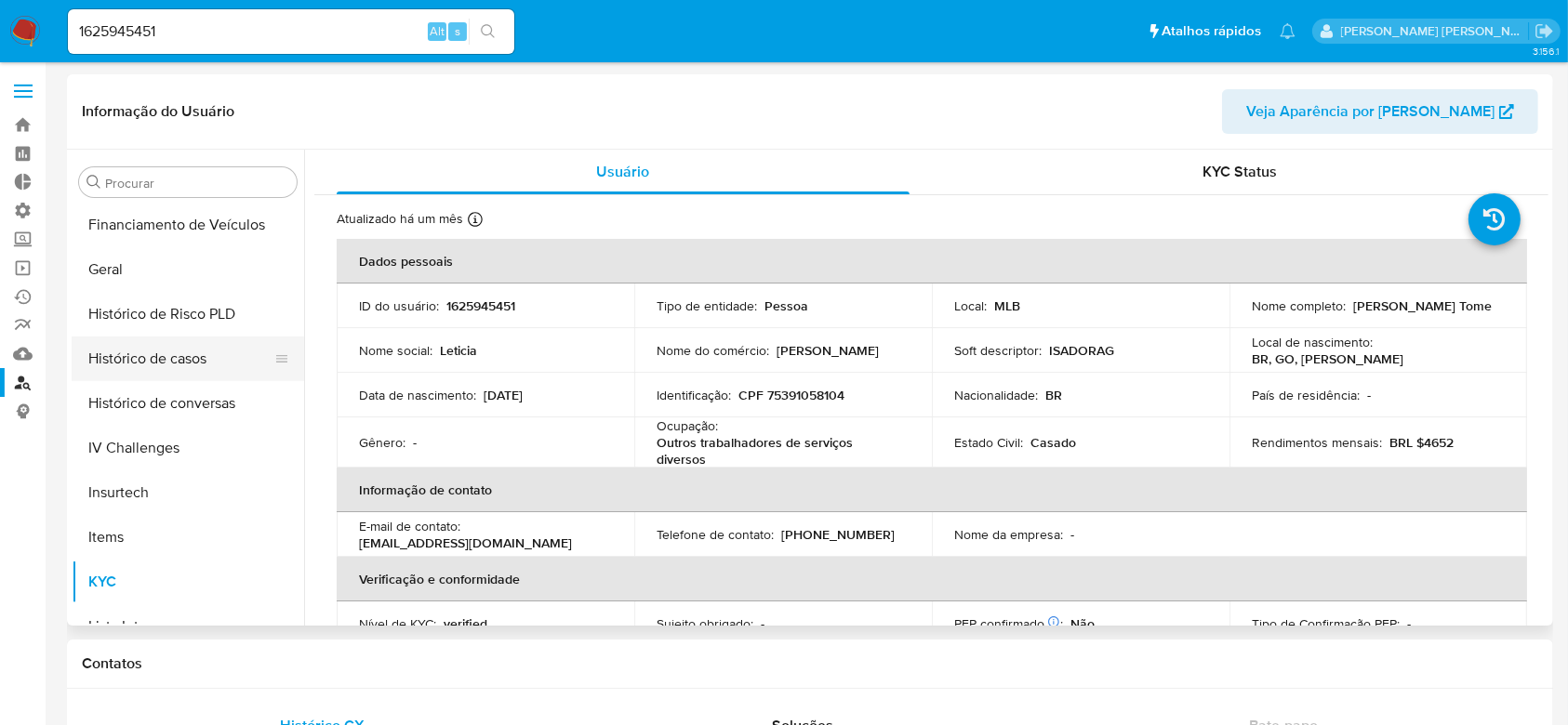
click at [192, 350] on button "Histórico de casos" at bounding box center [180, 359] width 217 height 44
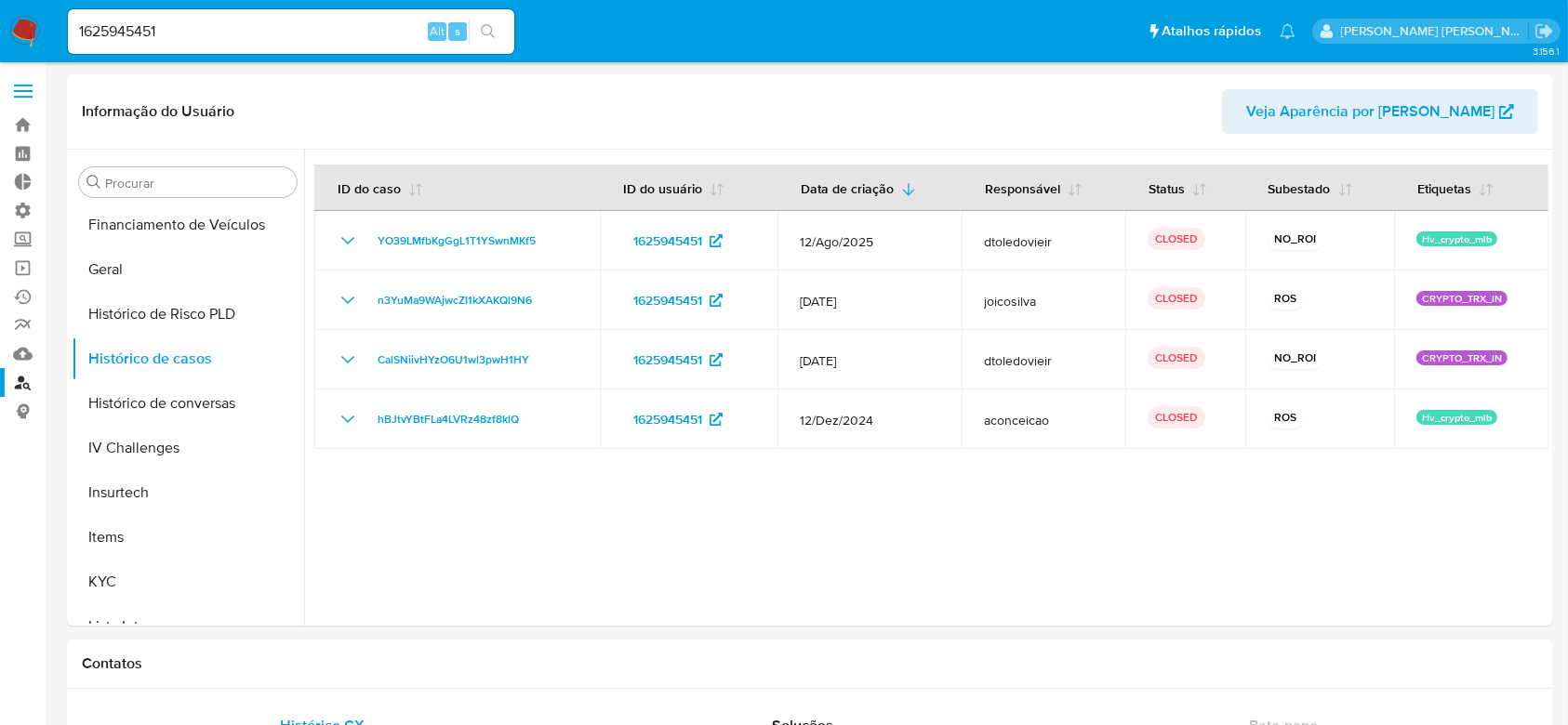
click at [116, 17] on div "1625945451 Alt s" at bounding box center [291, 32] width 446 height 44
click at [112, 30] on input "1625945451" at bounding box center [291, 31] width 446 height 24
paste input "362792690"
click at [493, 37] on icon "search-icon" at bounding box center [488, 31] width 14 height 14
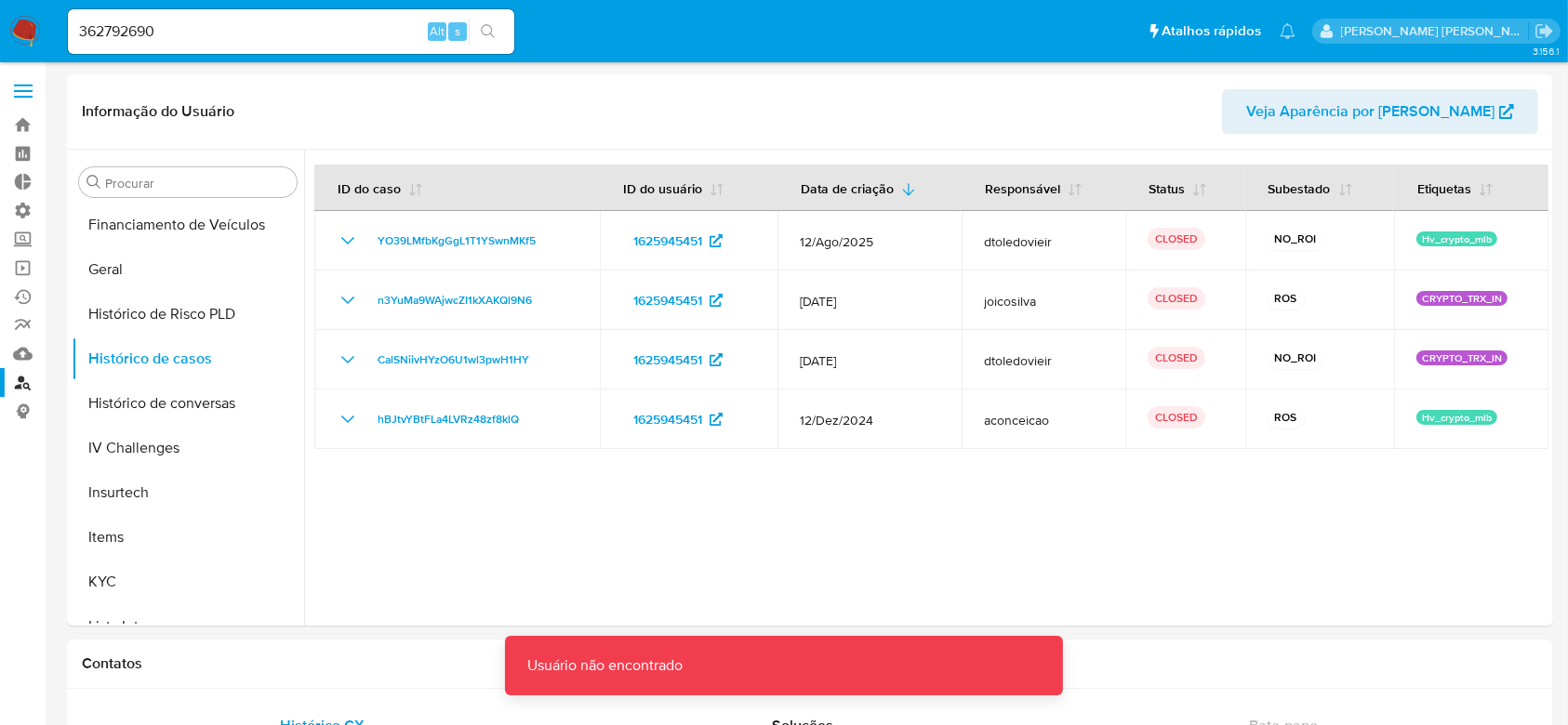
click at [188, 30] on input "362792690" at bounding box center [291, 31] width 446 height 24
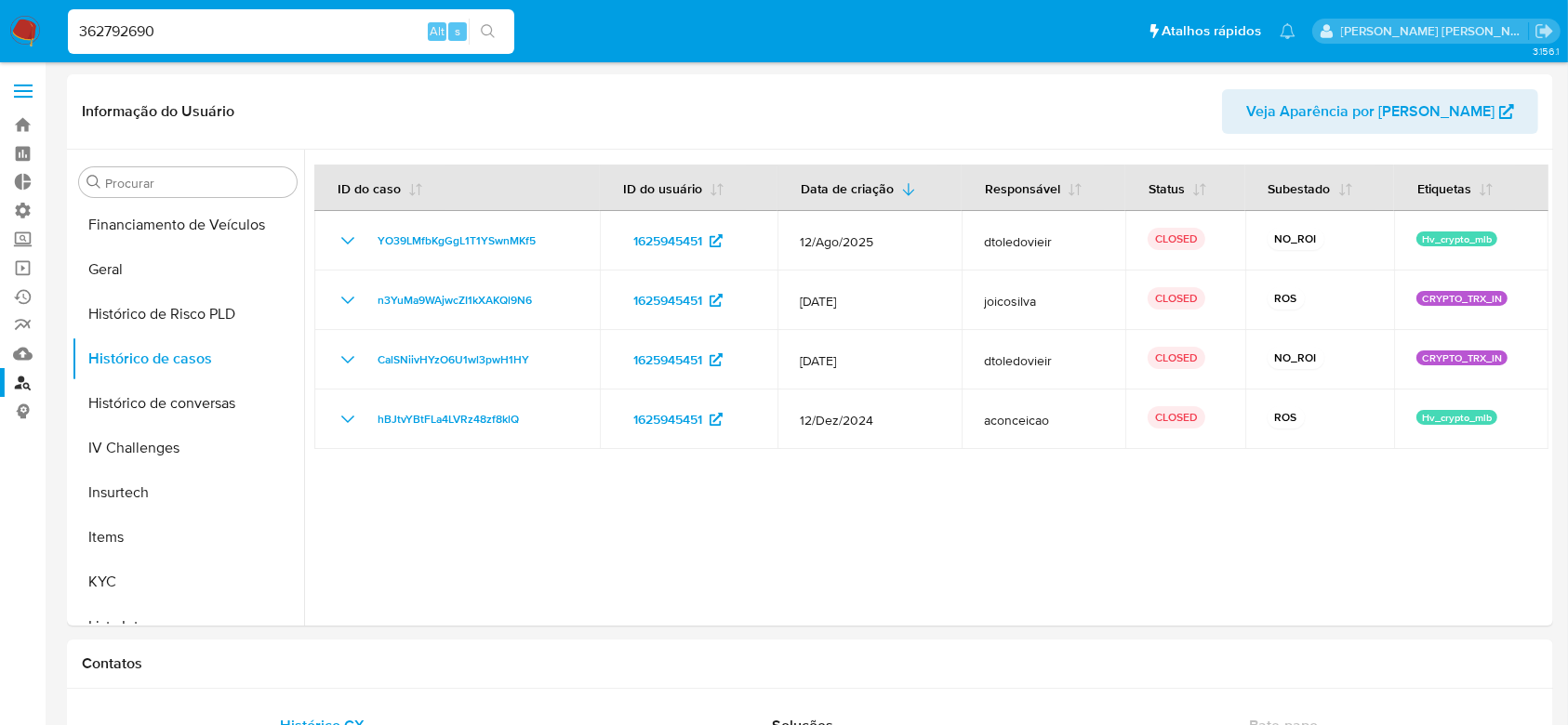
type input "362792690"
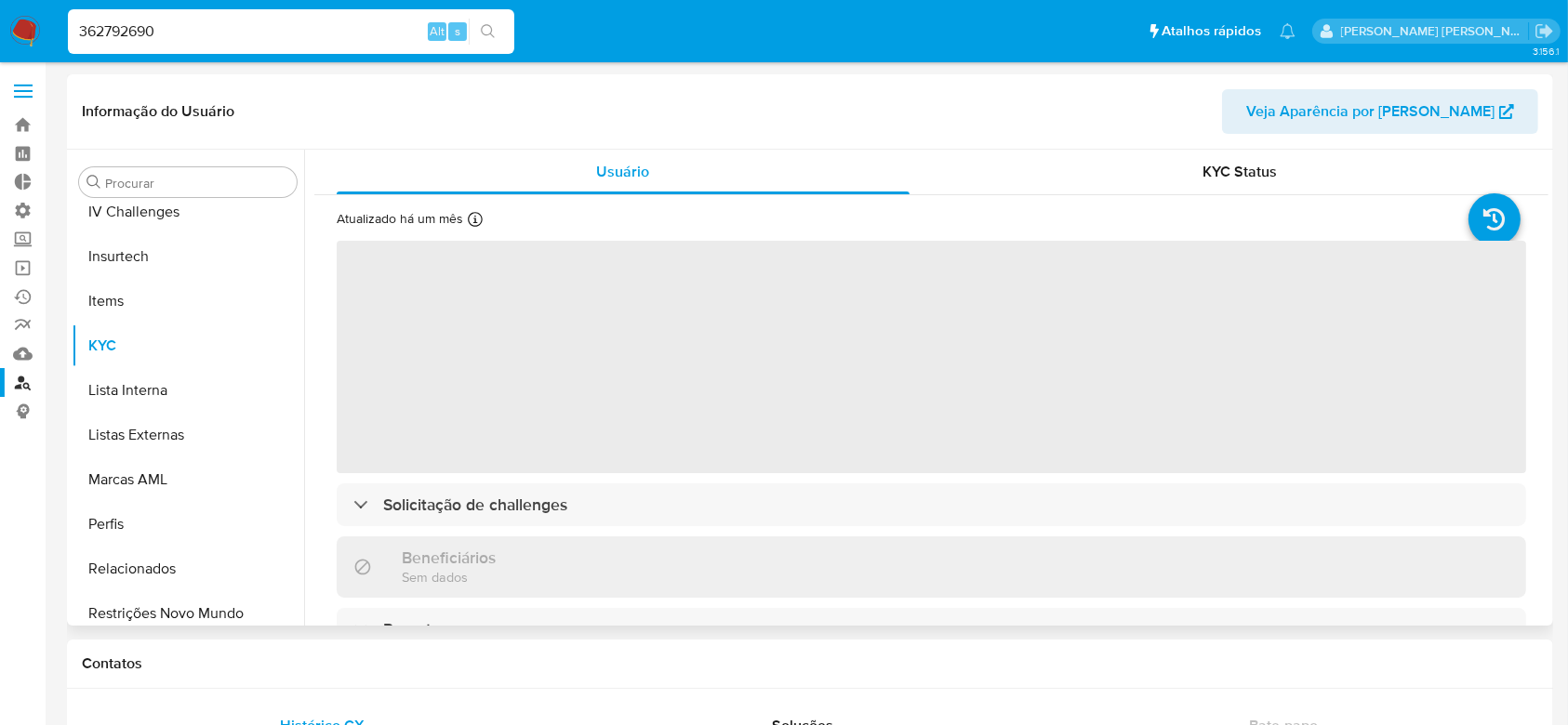
scroll to position [830, 0]
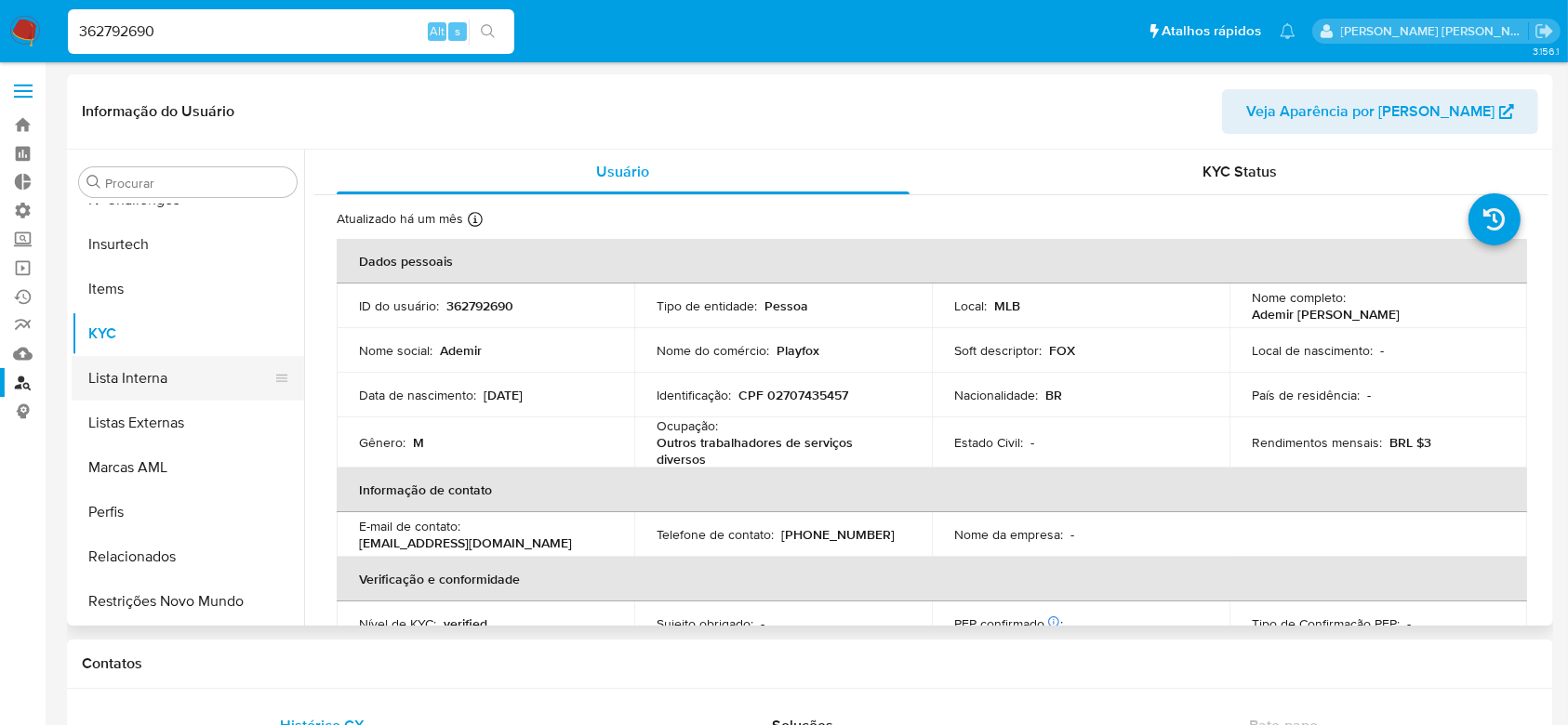
select select "10"
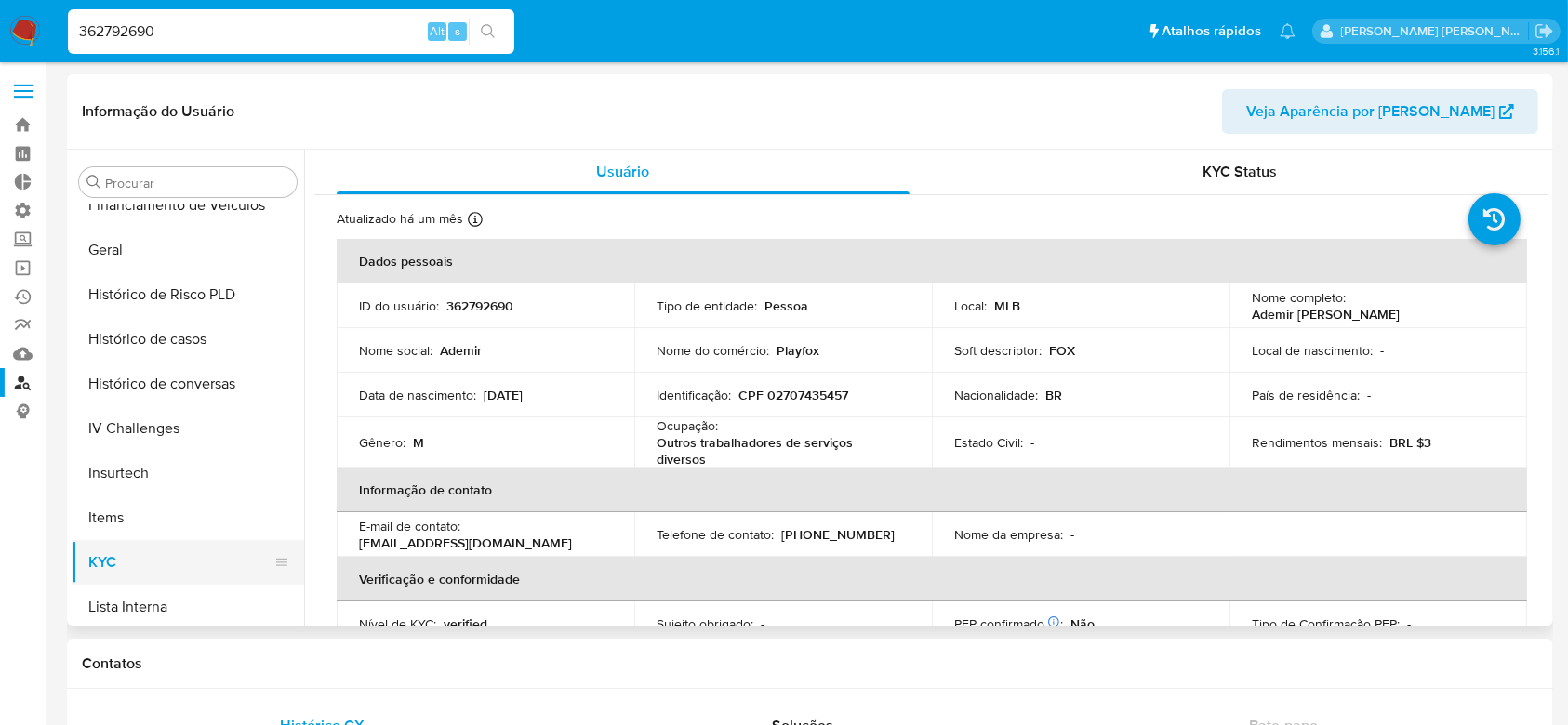
scroll to position [582, 0]
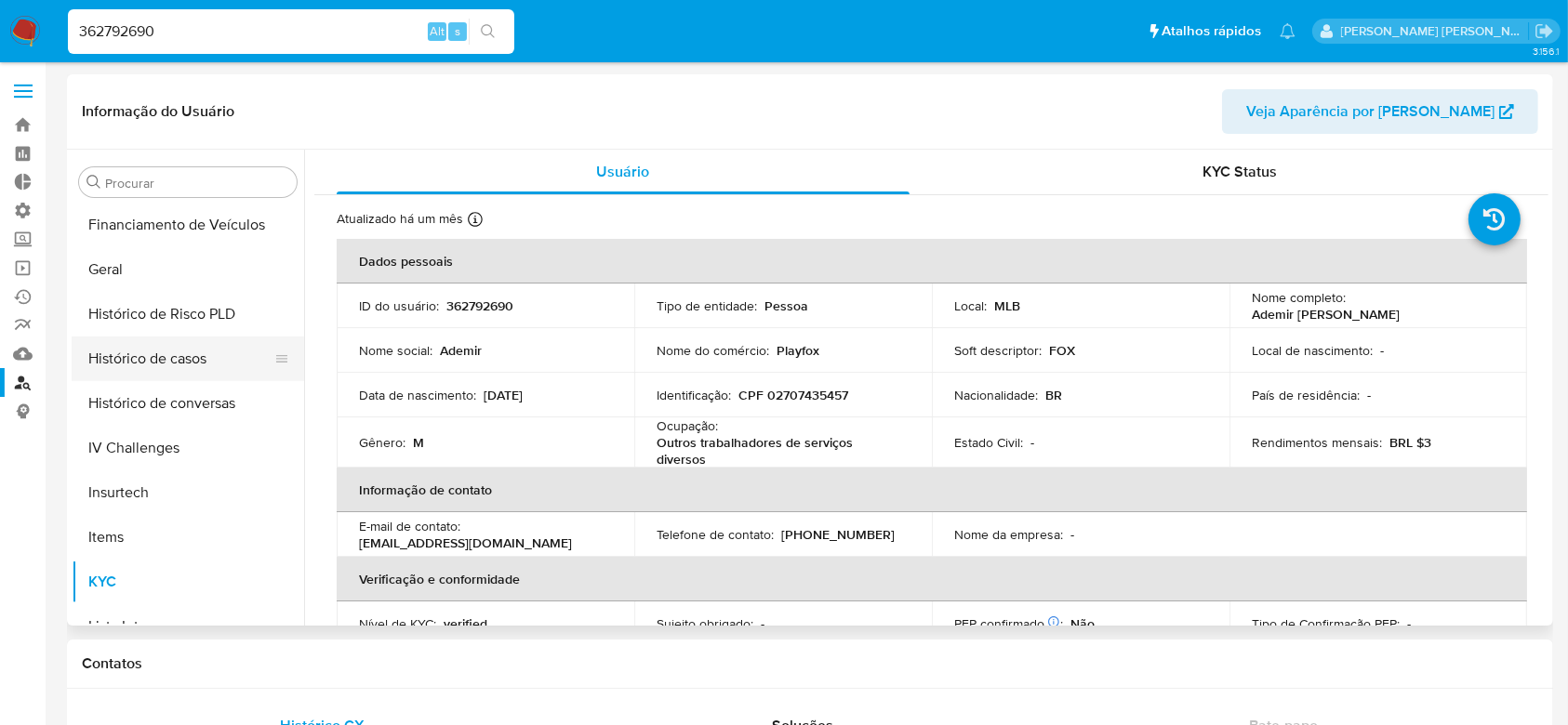
click at [206, 350] on button "Histórico de casos" at bounding box center [180, 359] width 217 height 44
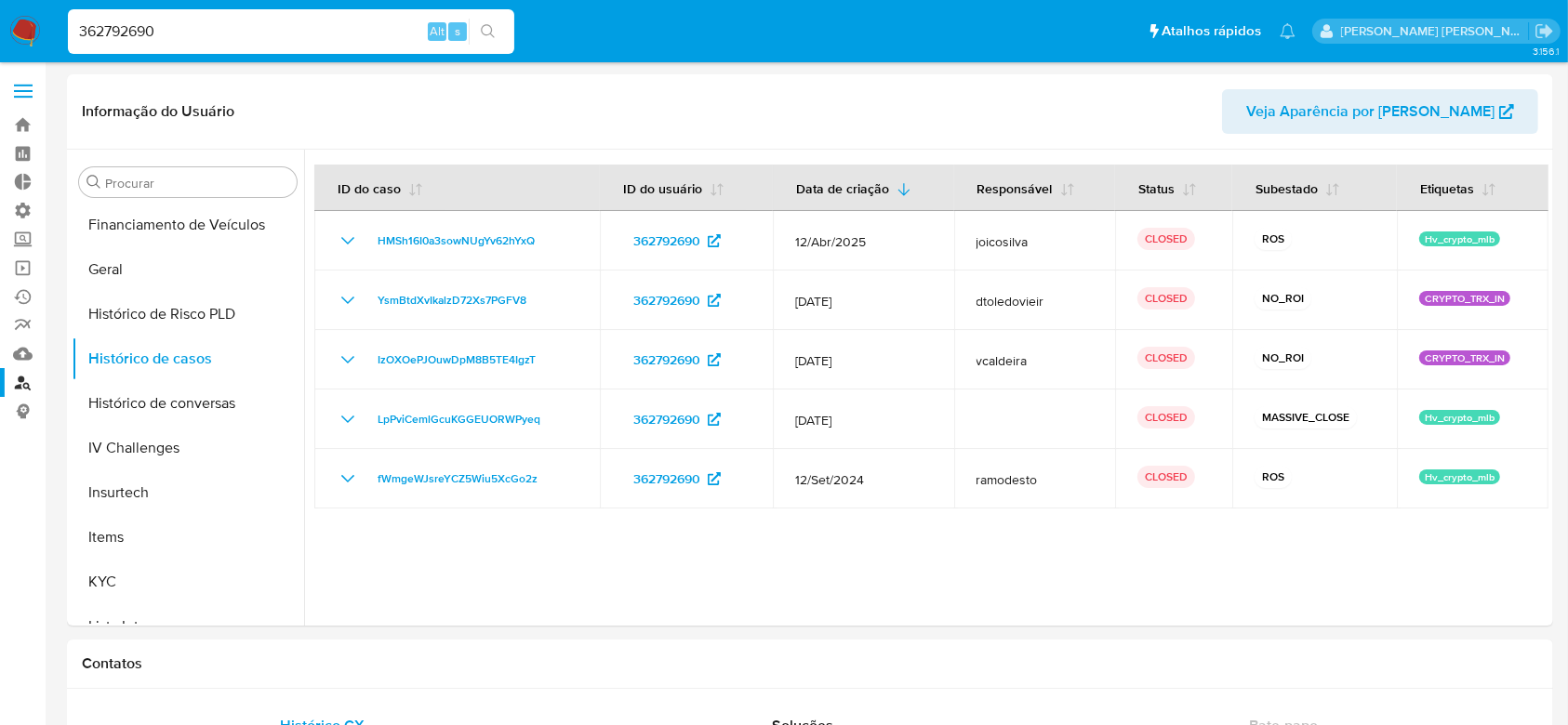
click at [121, 25] on input "362792690" at bounding box center [291, 31] width 446 height 24
paste input "1288373972"
type input "1288373972"
click at [492, 26] on icon "search-icon" at bounding box center [488, 31] width 14 height 14
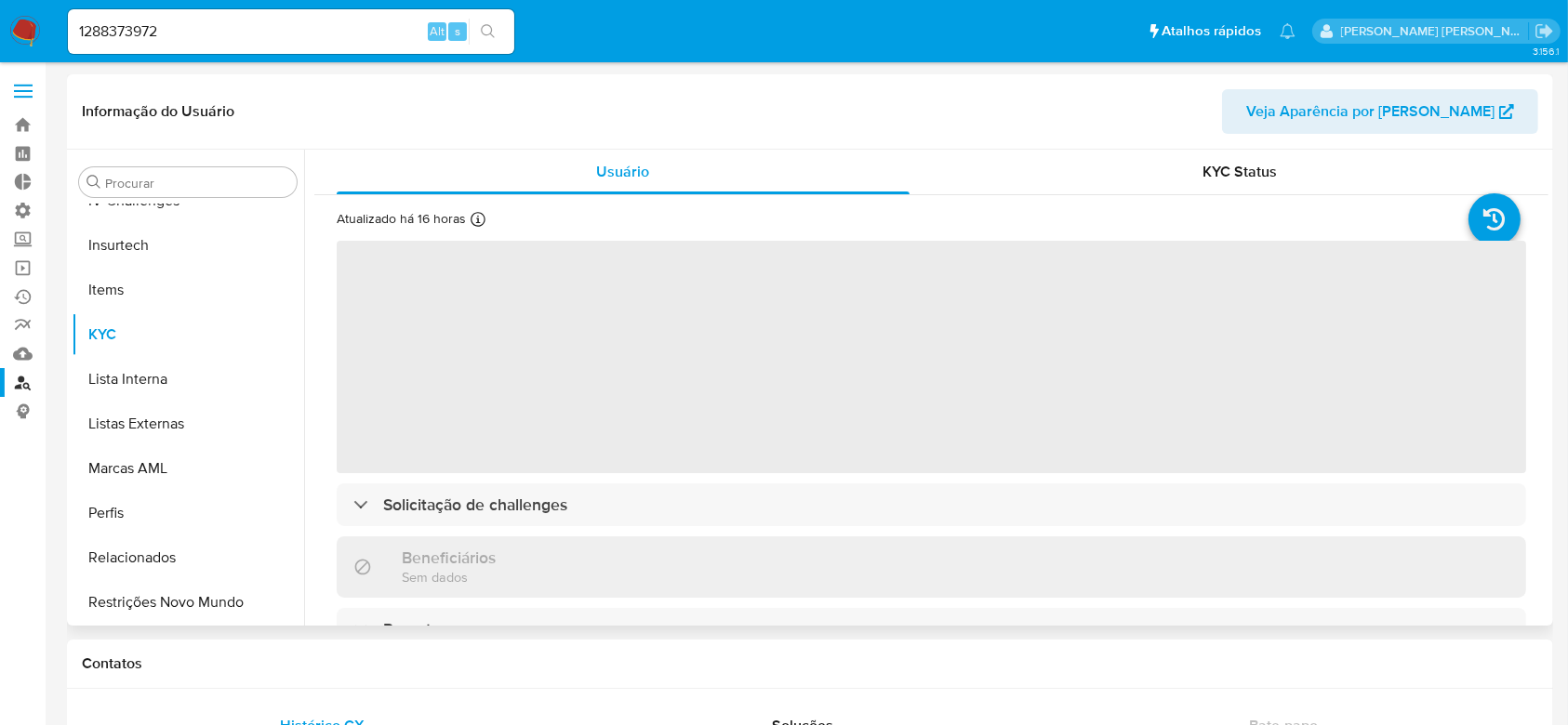
scroll to position [830, 0]
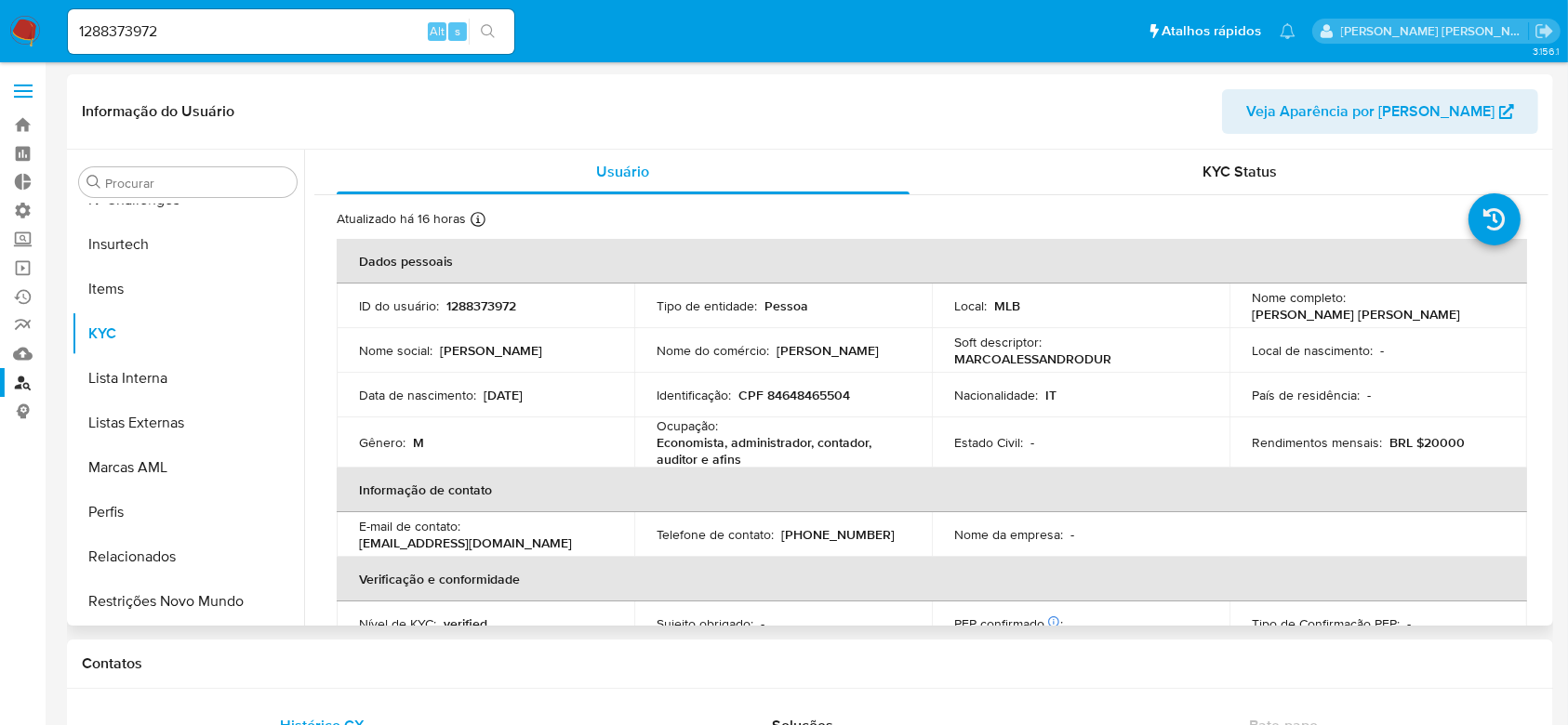
select select "10"
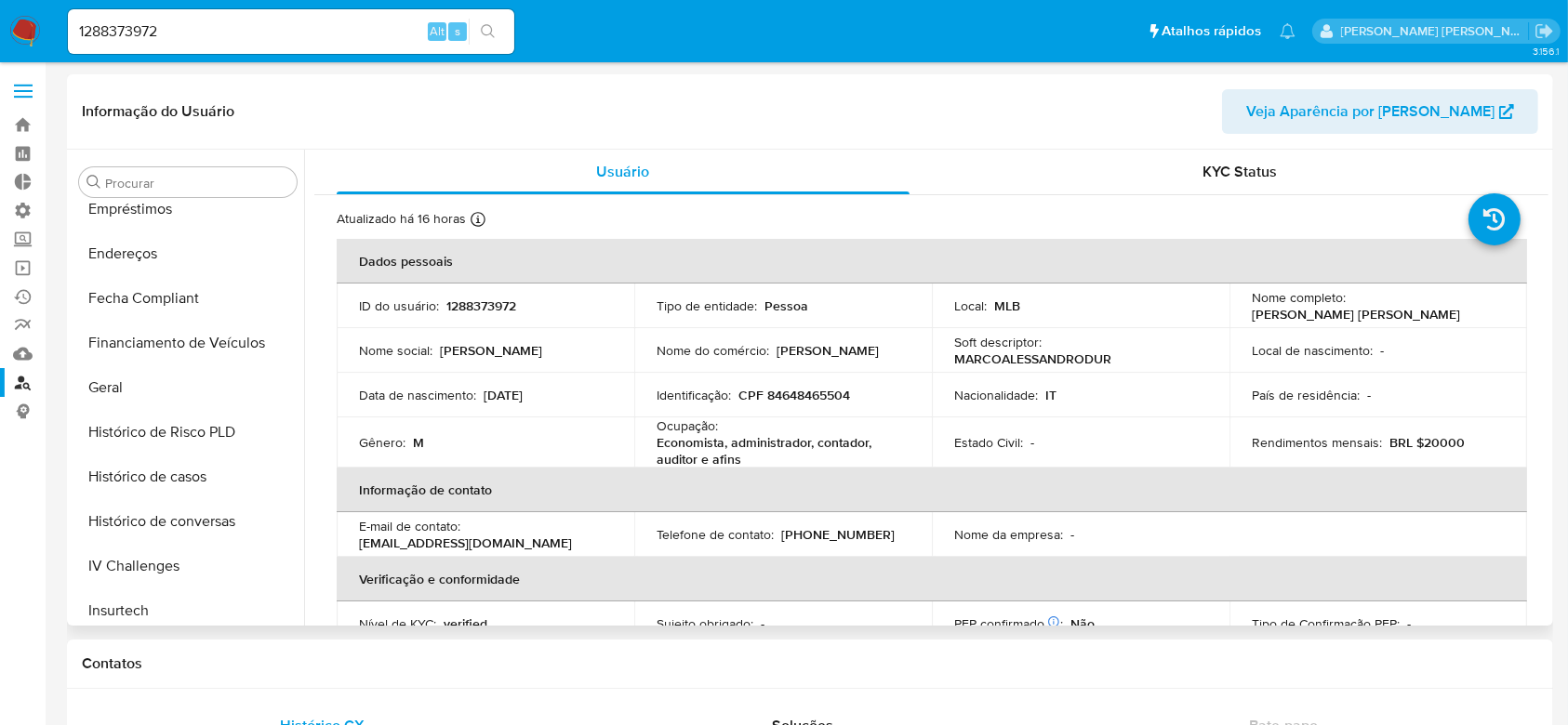
scroll to position [459, 0]
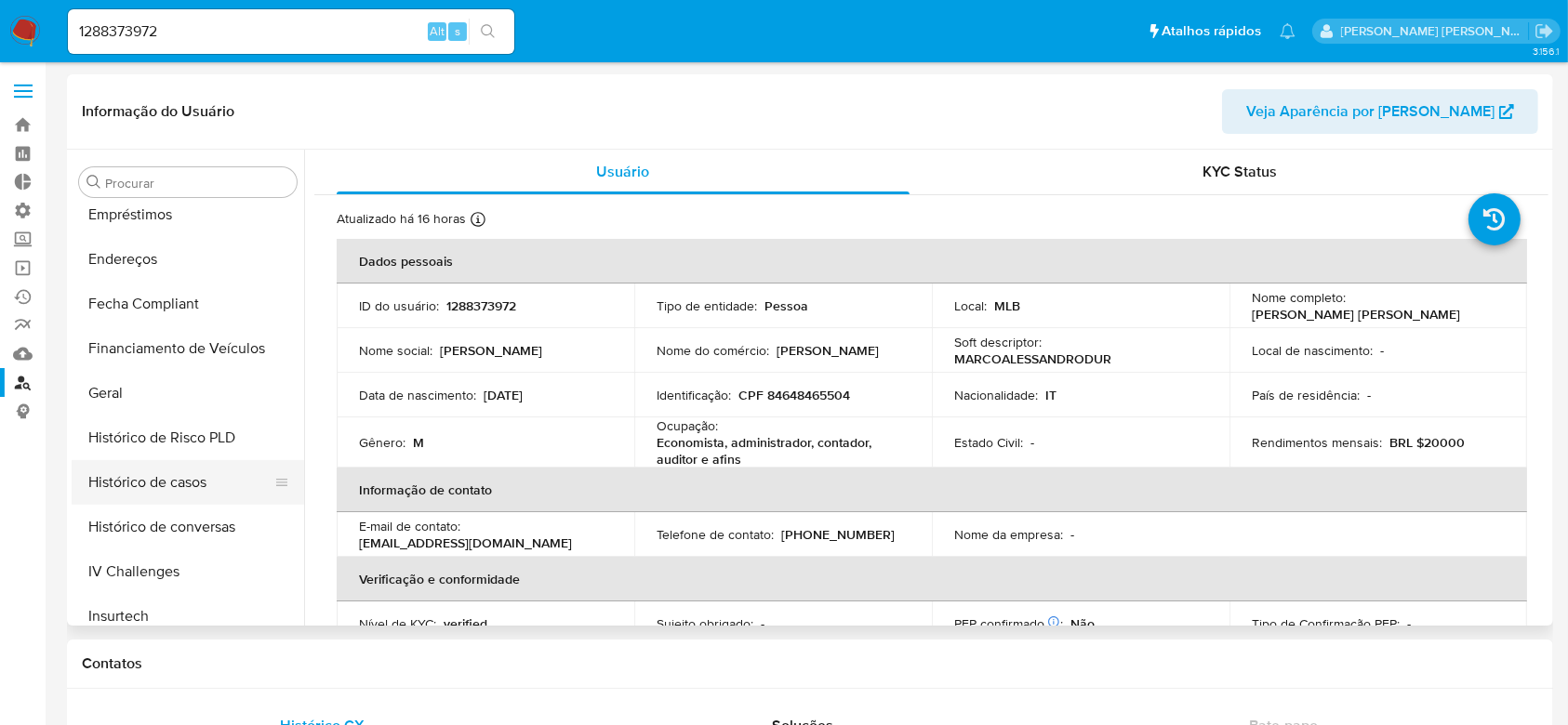
click at [186, 474] on button "Histórico de casos" at bounding box center [180, 483] width 217 height 44
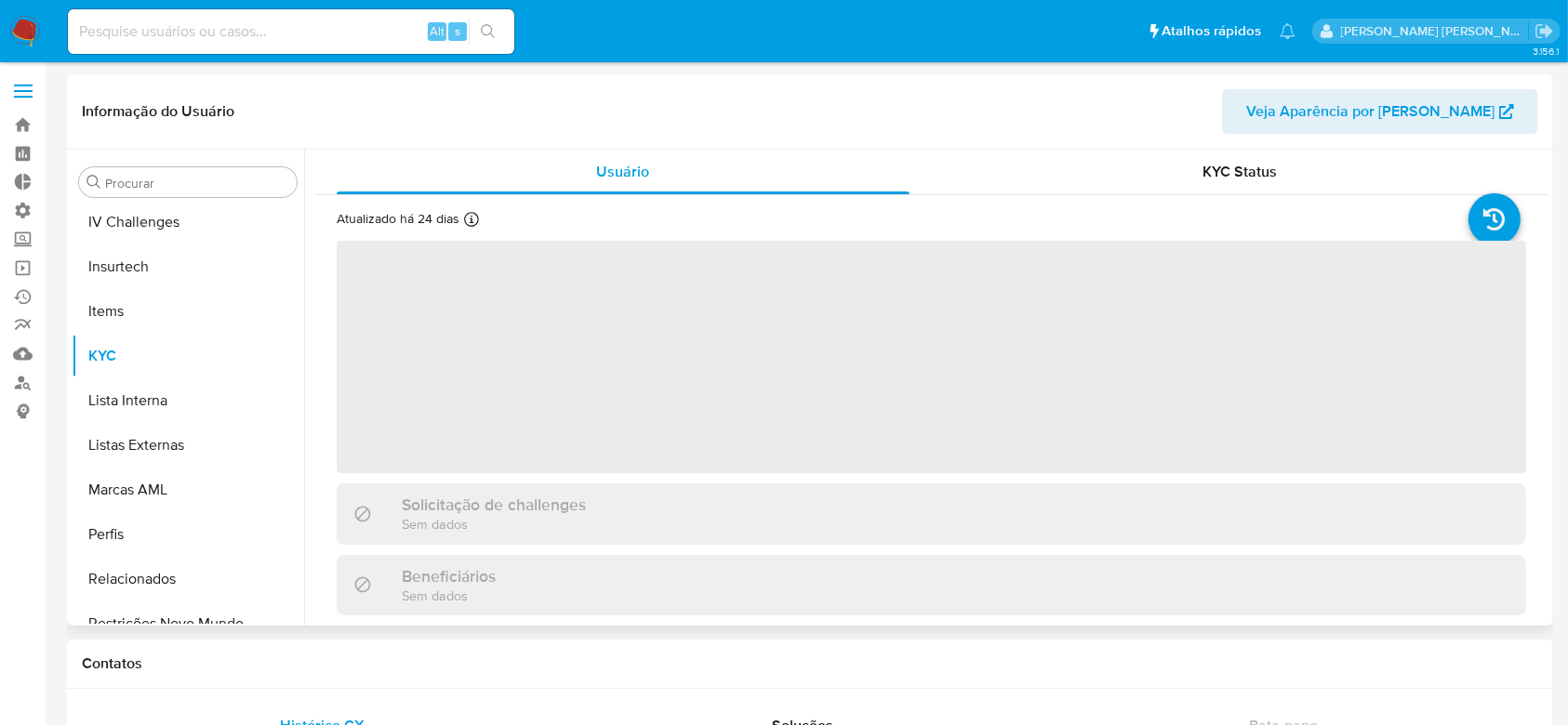
scroll to position [830, 0]
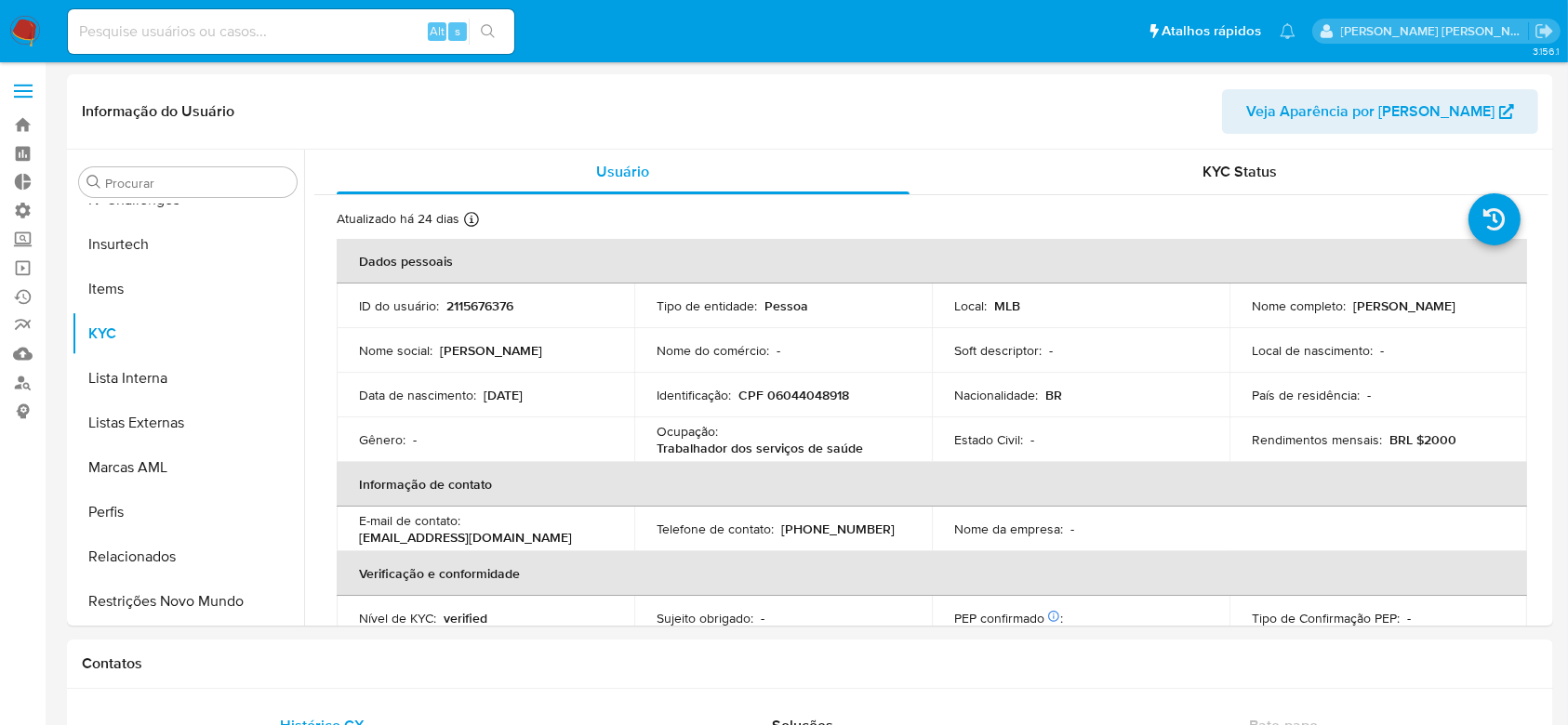
select select "10"
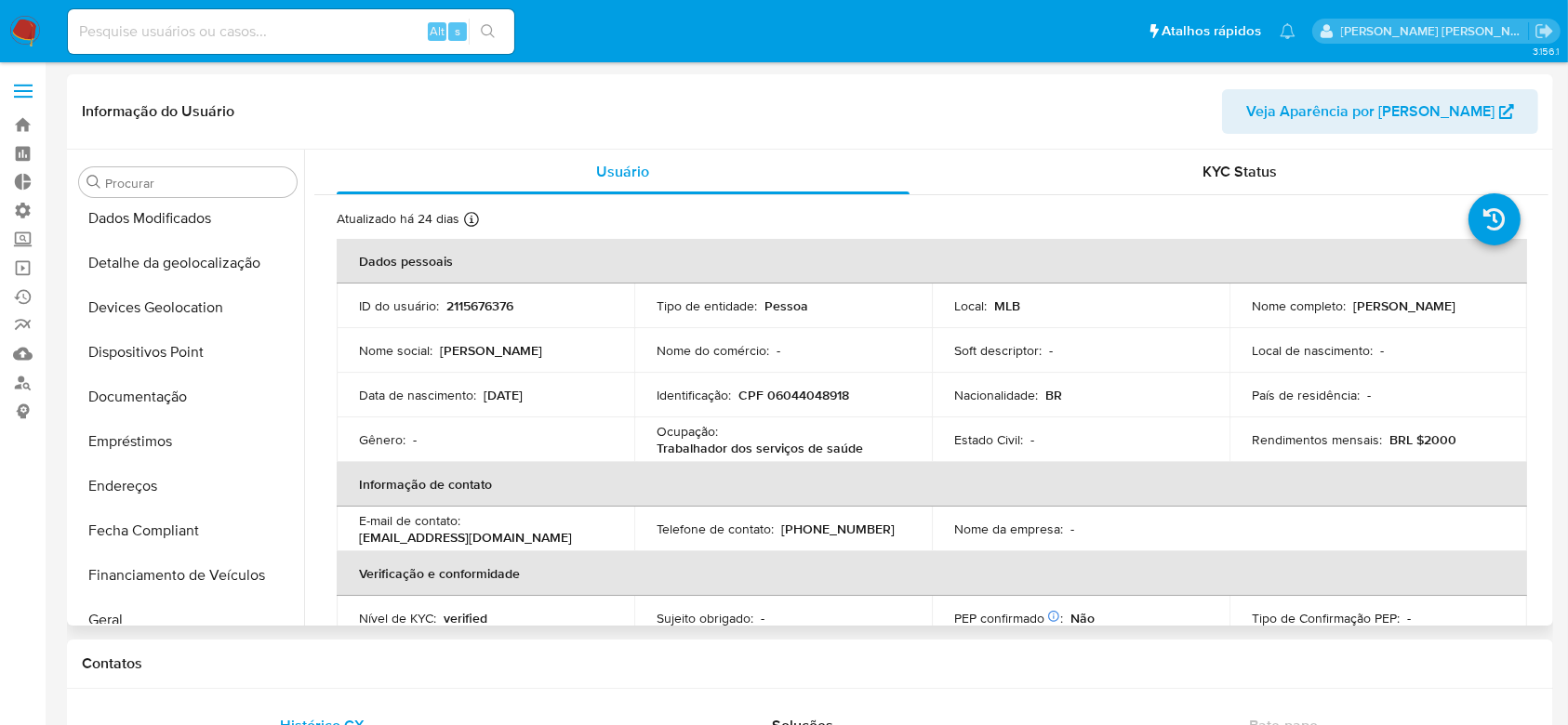
scroll to position [211, 0]
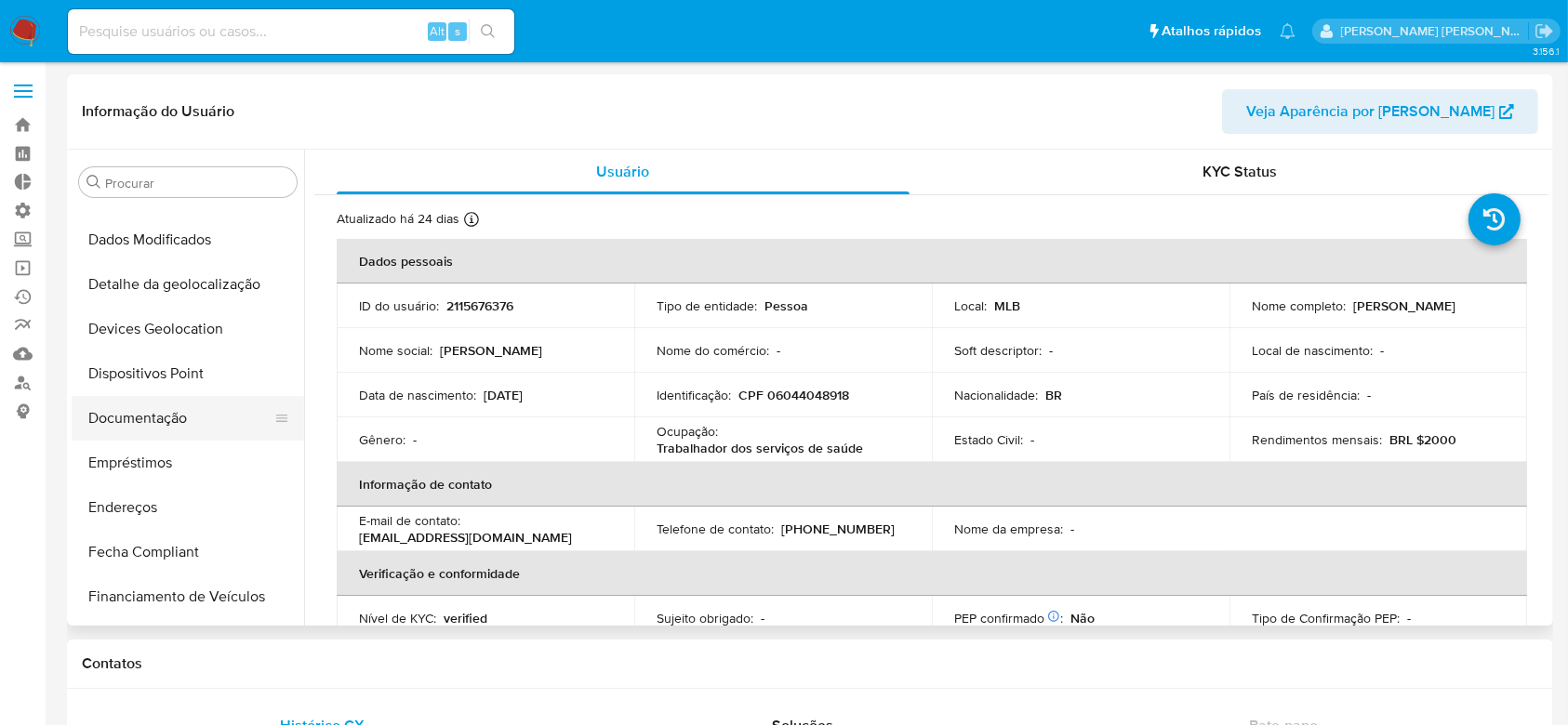
click at [171, 416] on button "Documentação" at bounding box center [180, 418] width 217 height 44
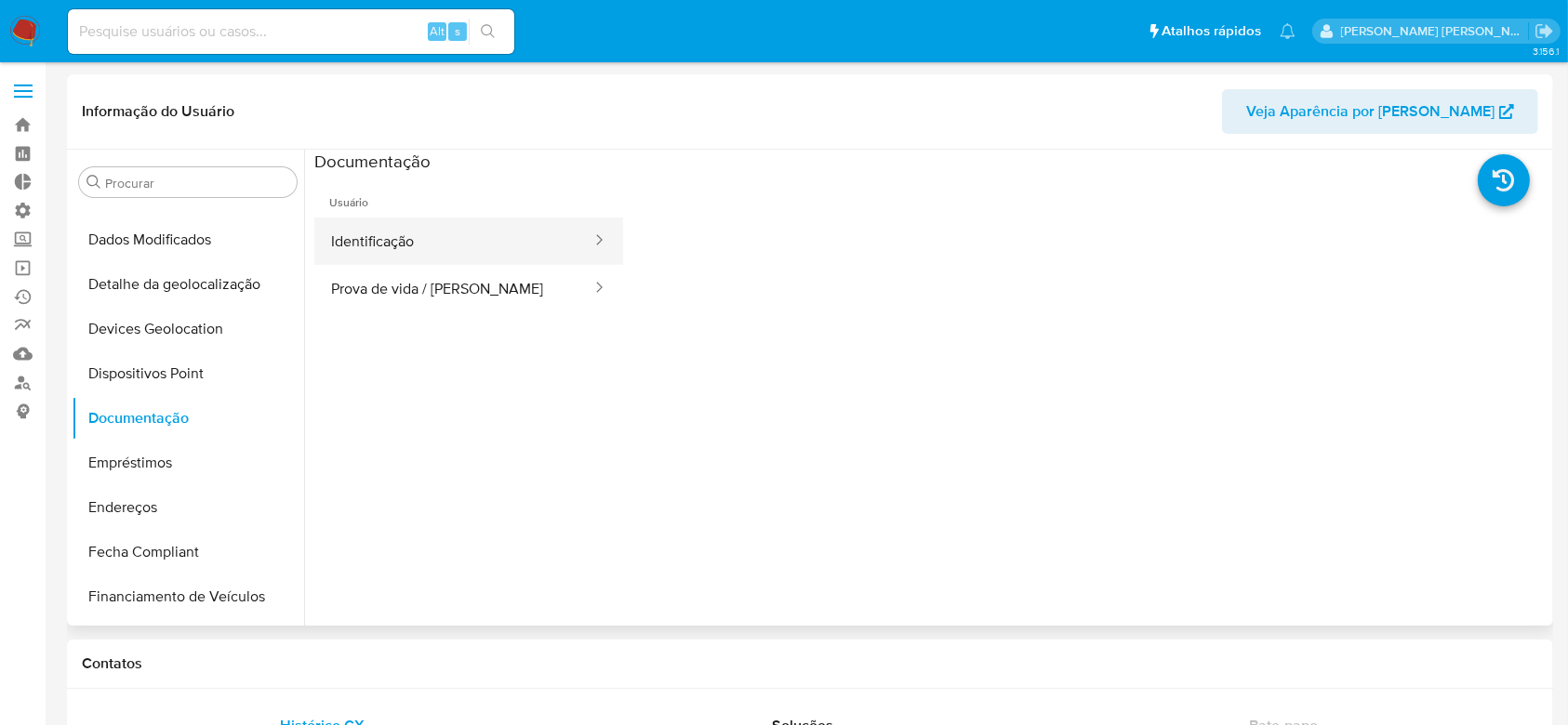
click at [465, 256] on button "Identificação" at bounding box center [454, 240] width 279 height 47
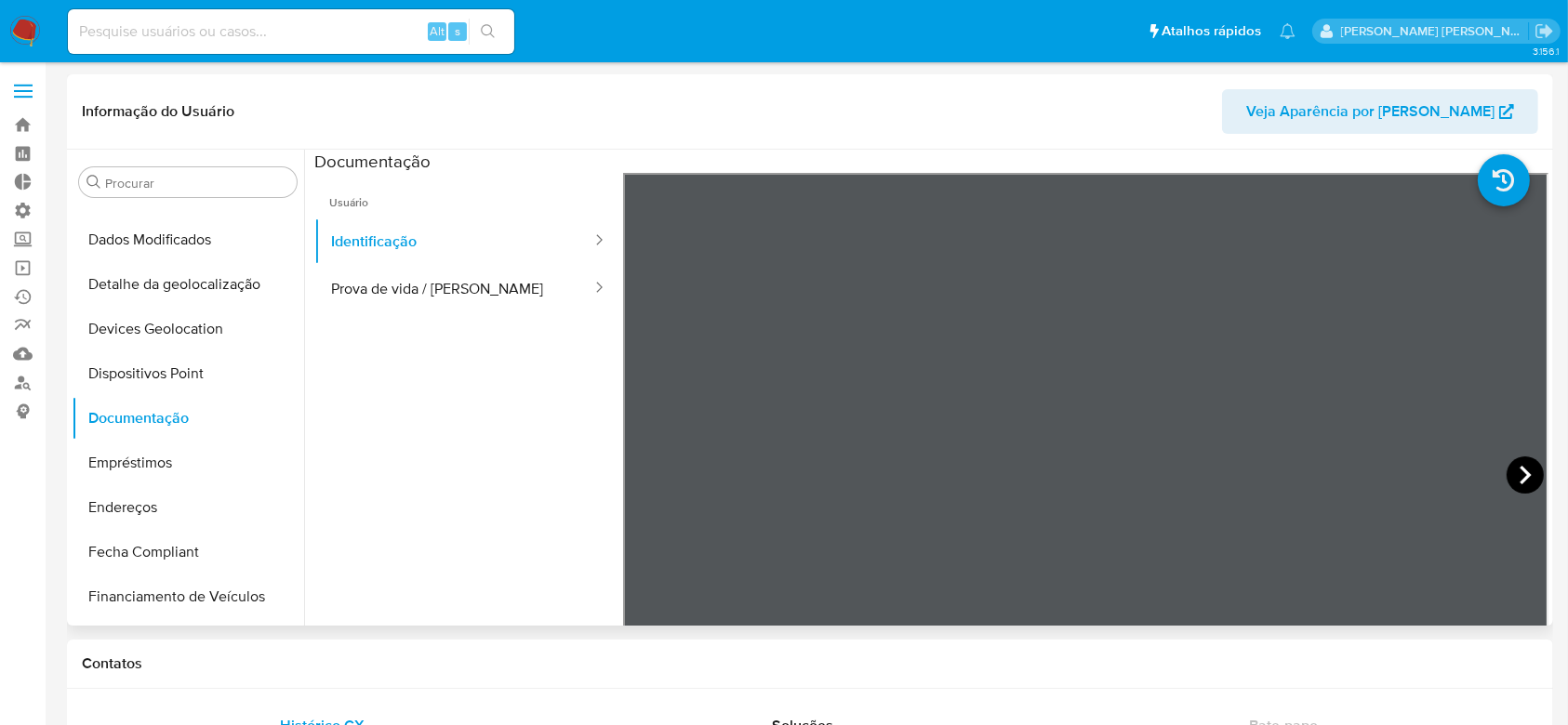
click at [1506, 479] on icon at bounding box center [1525, 475] width 38 height 38
click at [642, 470] on icon at bounding box center [646, 475] width 38 height 38
click at [416, 292] on button "Prova de vida / Selfie" at bounding box center [454, 288] width 279 height 47
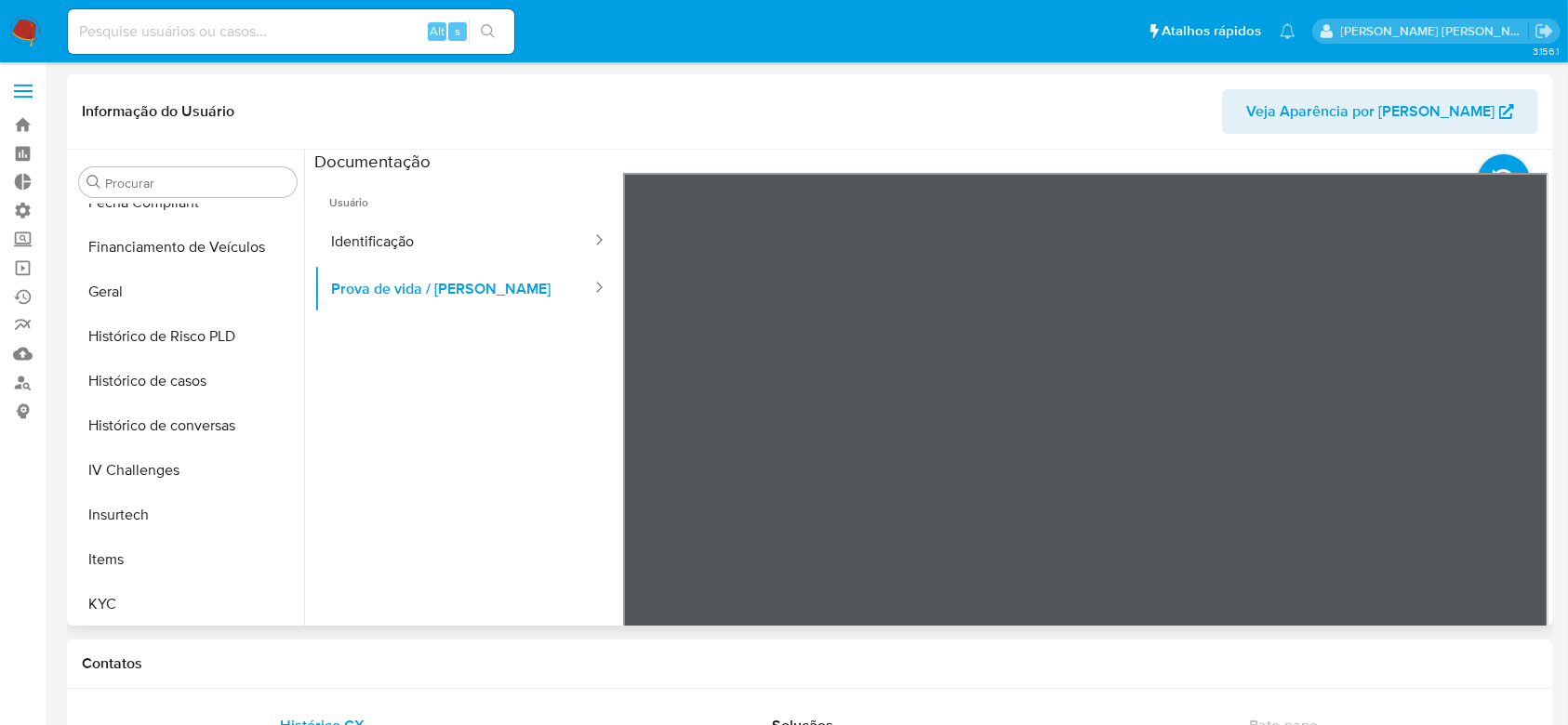
scroll to position [582, 0]
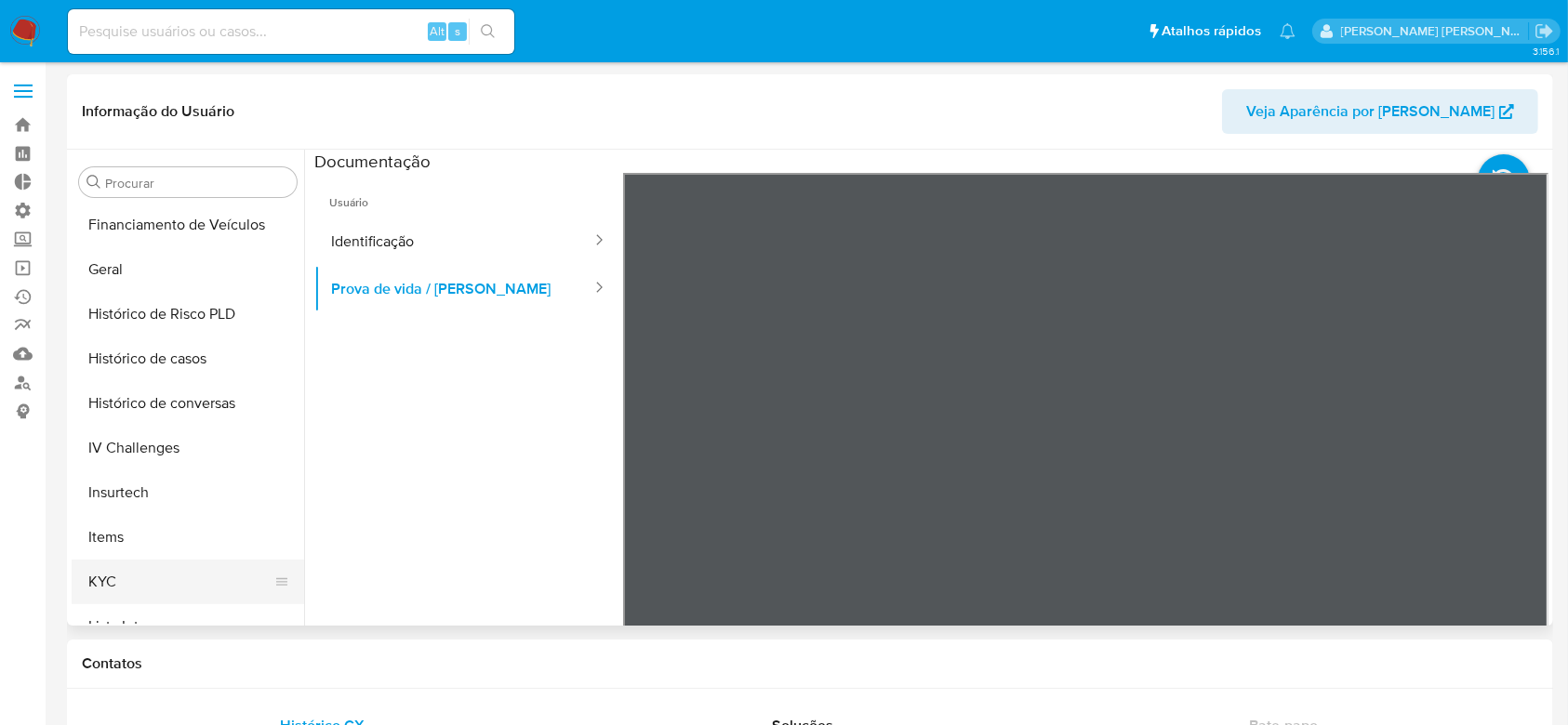
click at [155, 586] on button "KYC" at bounding box center [180, 582] width 217 height 44
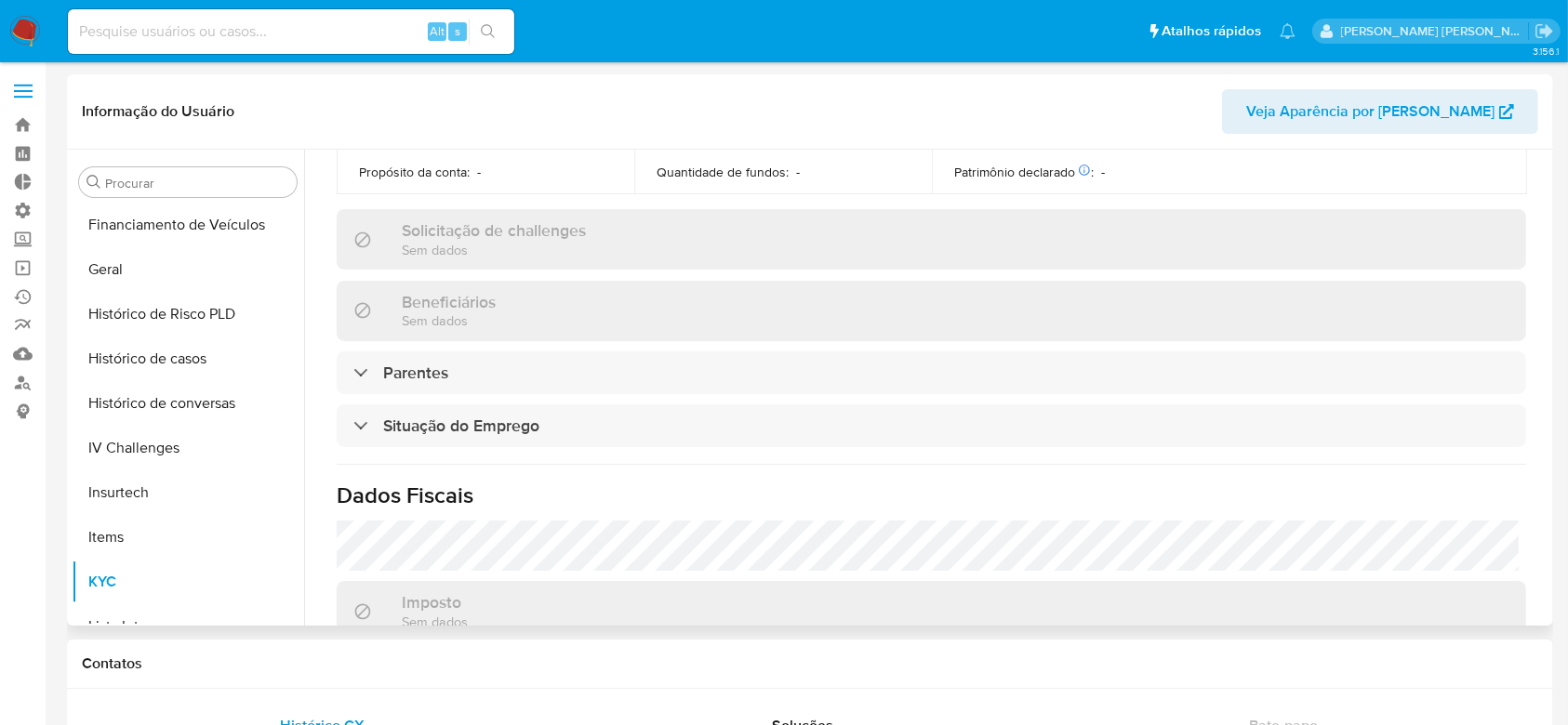
scroll to position [619, 0]
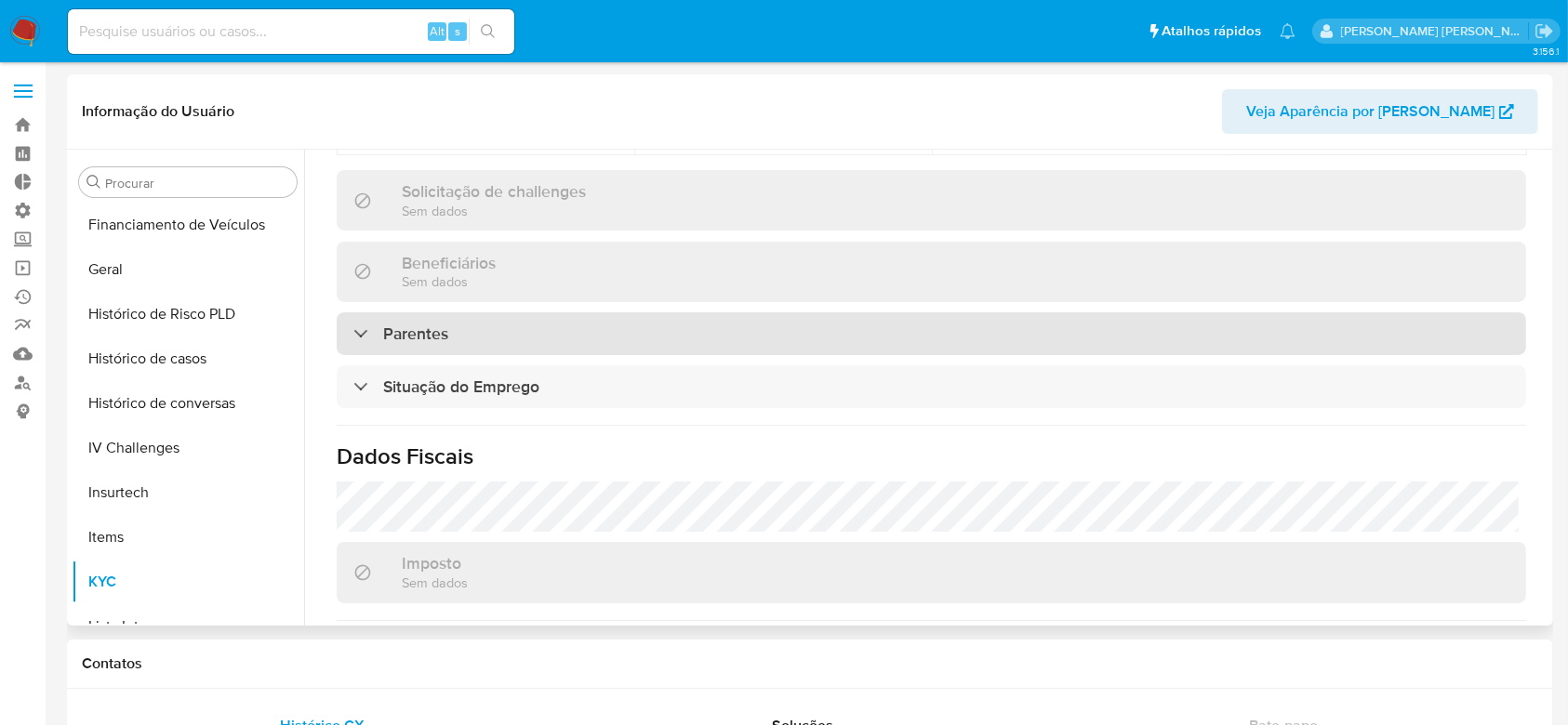
click at [351, 332] on div "Parentes" at bounding box center [931, 334] width 1190 height 42
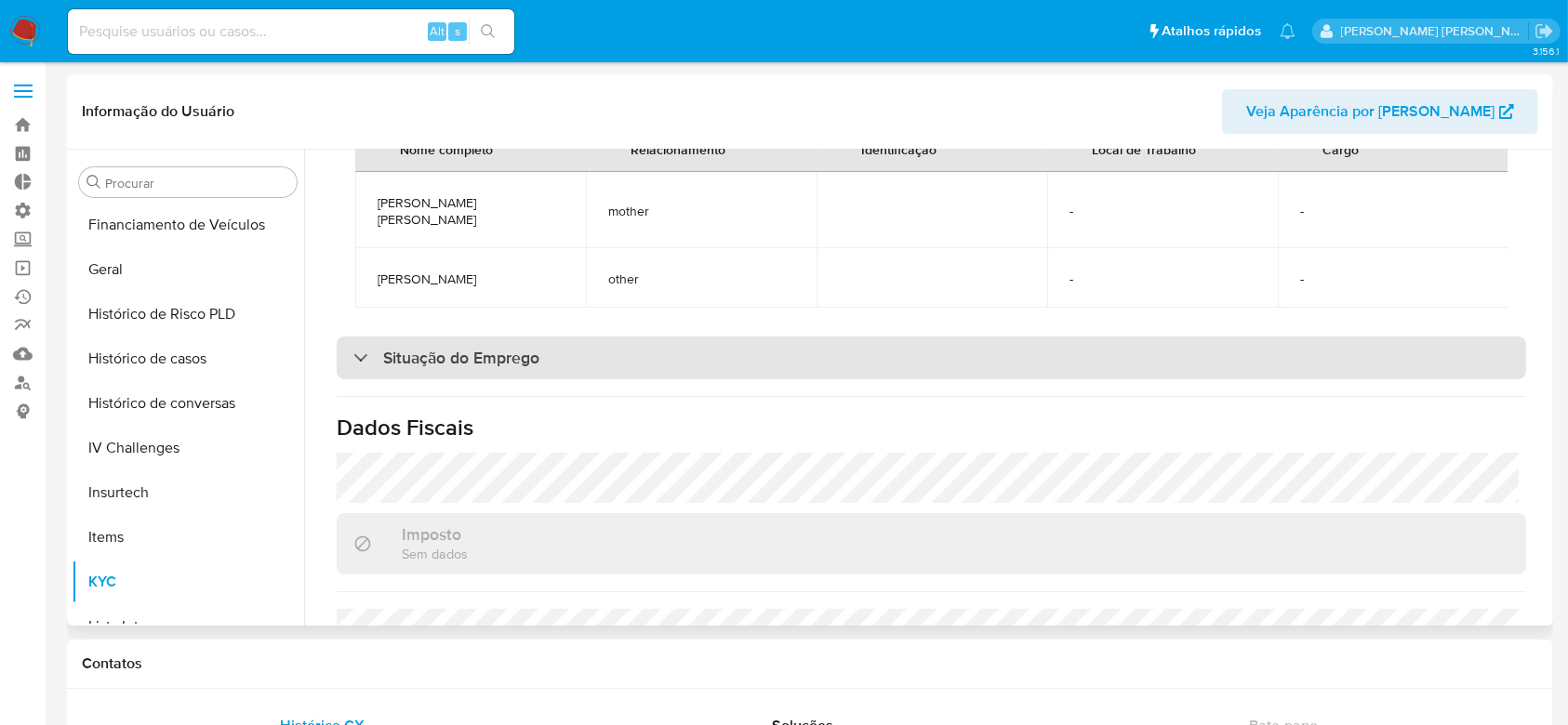
scroll to position [991, 0]
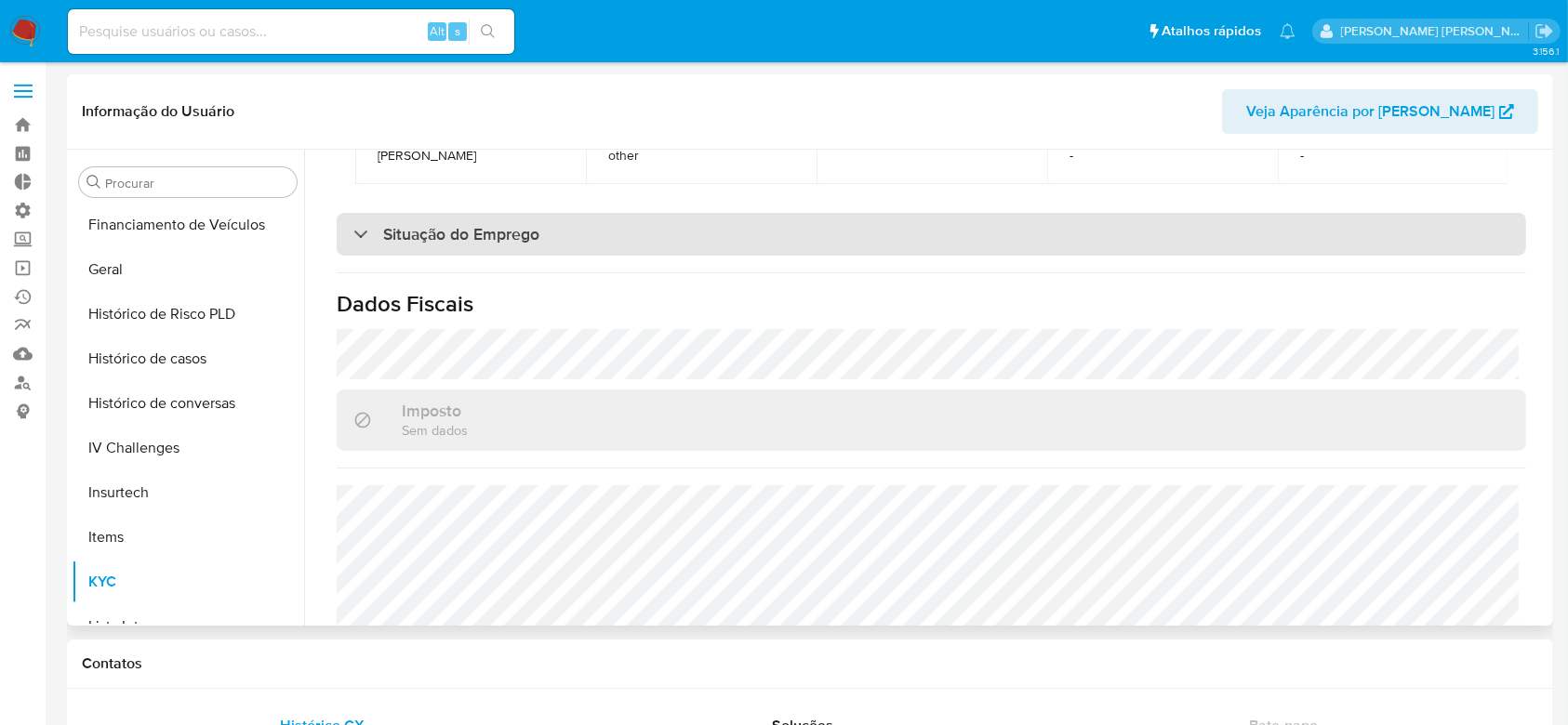
click at [358, 244] on div "Situação do Emprego" at bounding box center [445, 234] width 186 height 20
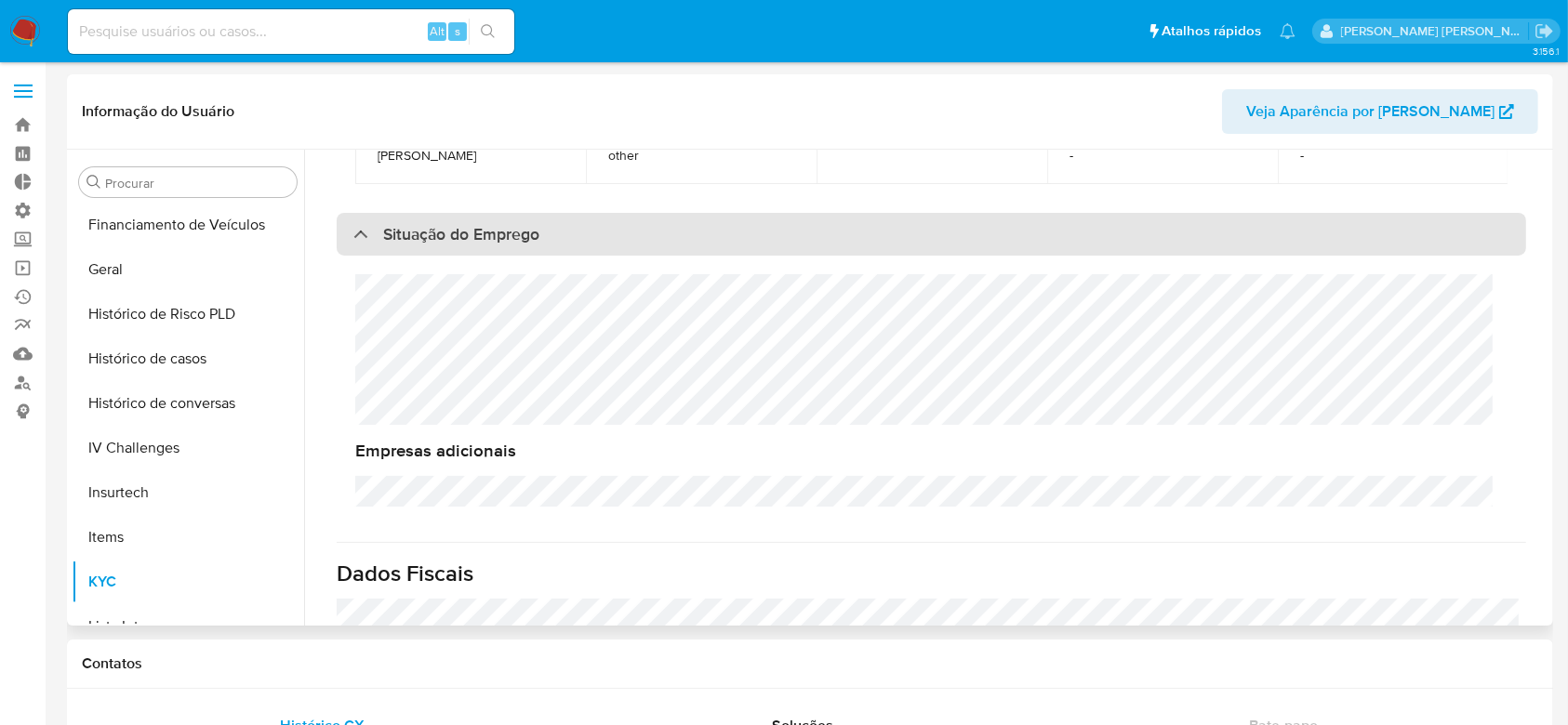
click at [358, 244] on div "Situação do Emprego" at bounding box center [445, 234] width 186 height 20
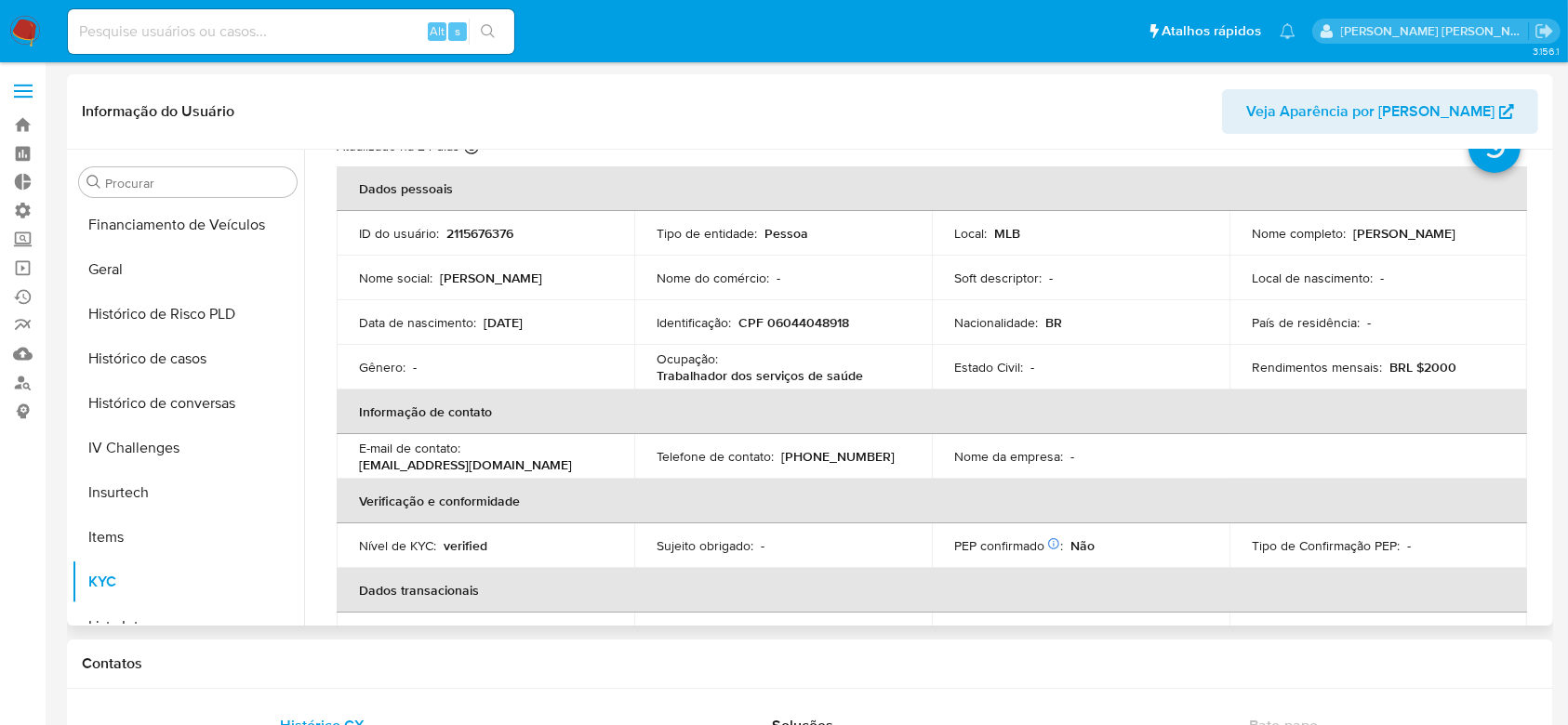
scroll to position [0, 0]
